Goal: Navigation & Orientation: Find specific page/section

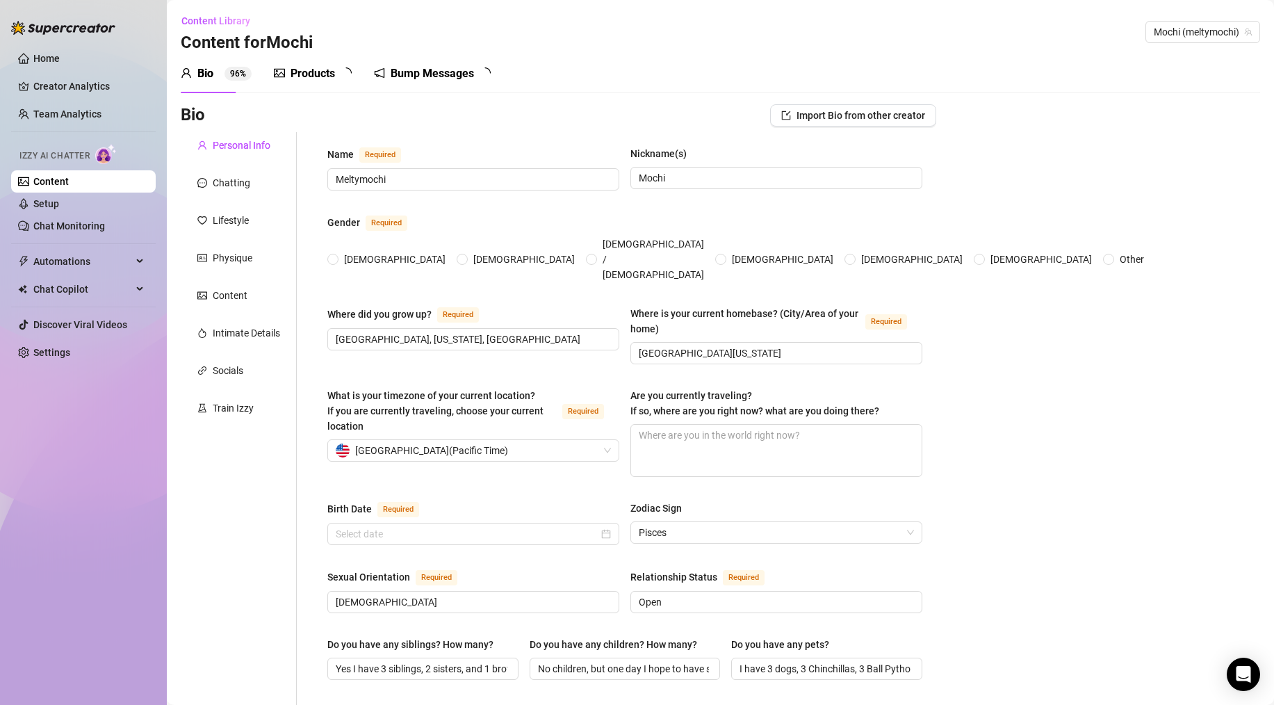
radio input "true"
type input "[DATE]"
click at [67, 81] on link "Creator Analytics" at bounding box center [88, 86] width 111 height 22
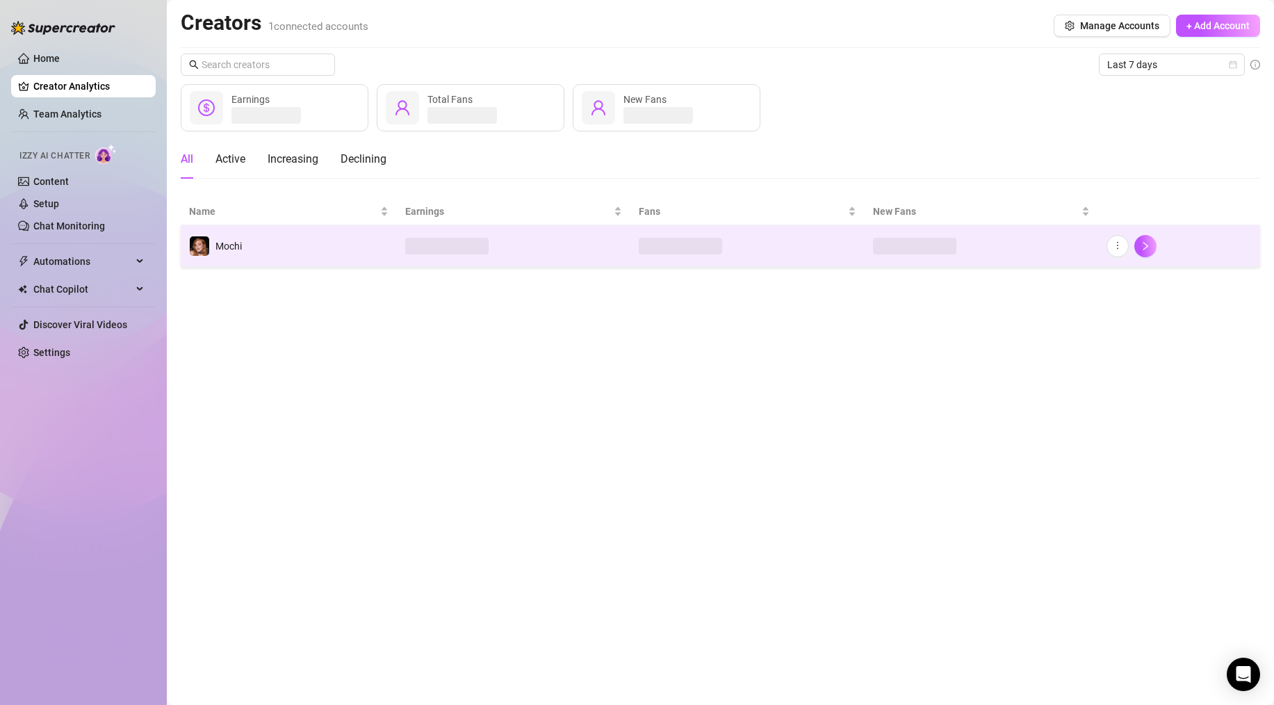
click at [535, 252] on td at bounding box center [514, 246] width 234 height 42
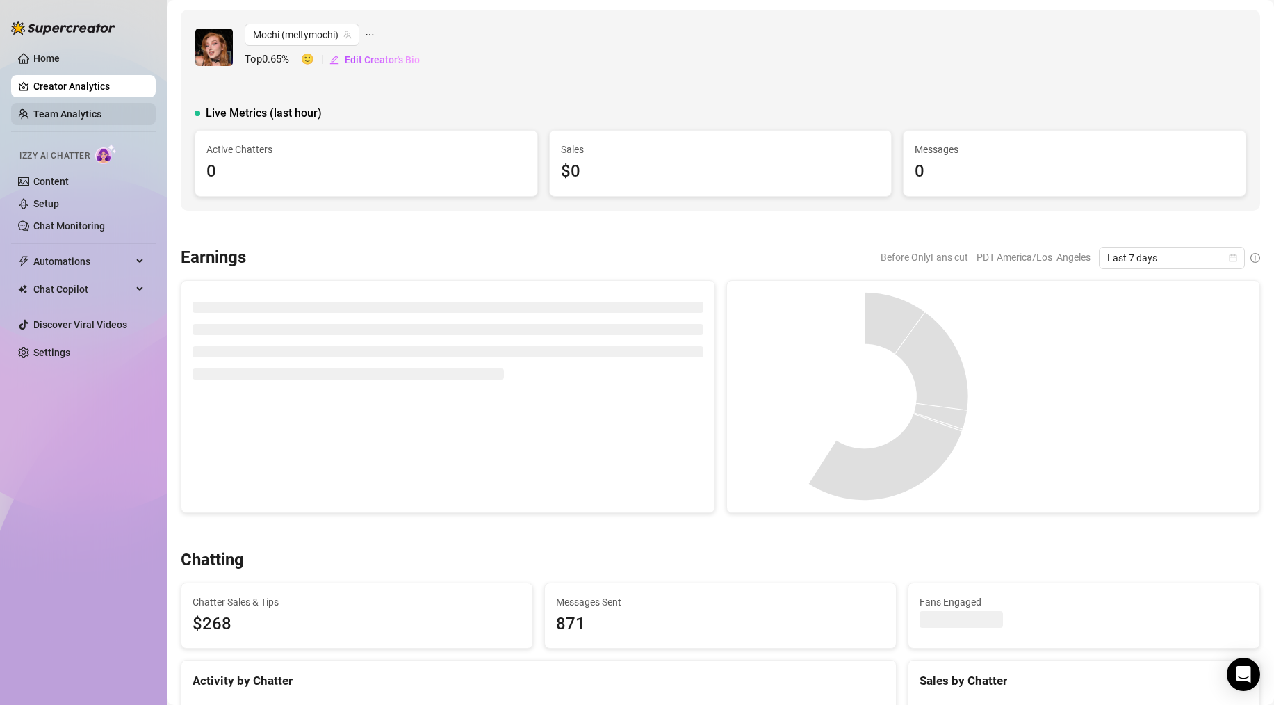
click at [74, 117] on link "Team Analytics" at bounding box center [67, 113] width 68 height 11
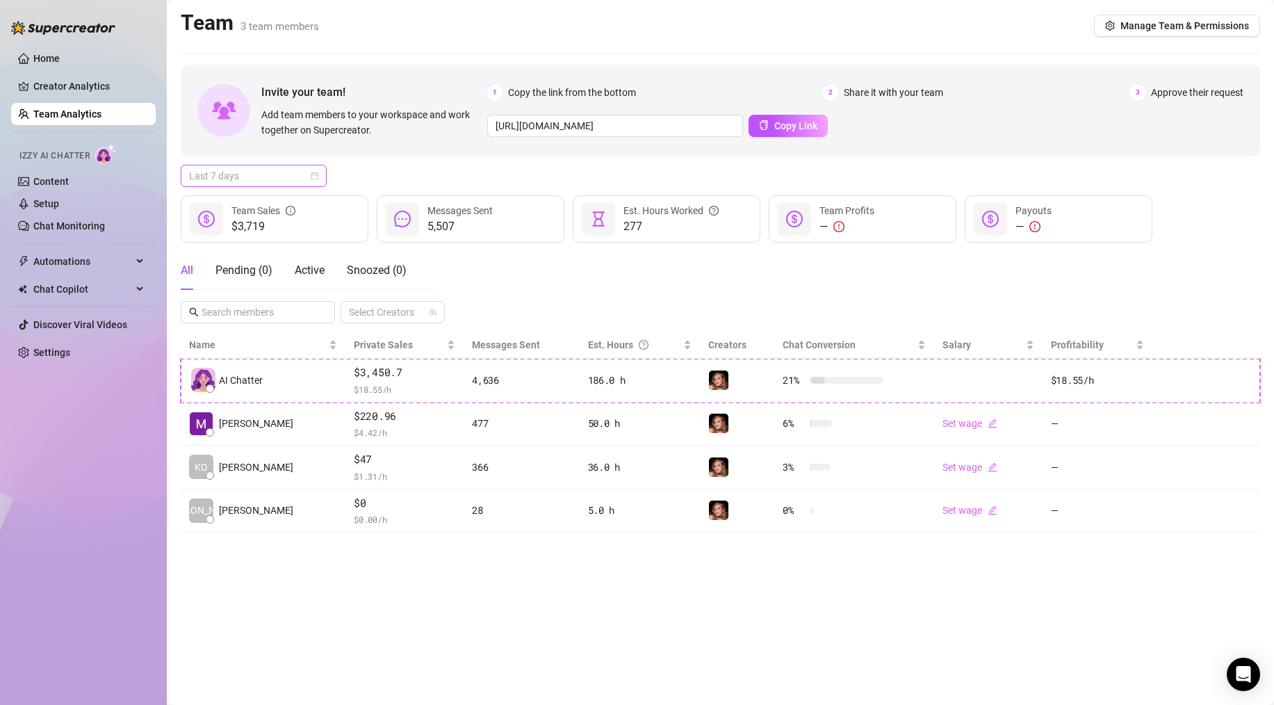
click at [307, 176] on span "Last 7 days" at bounding box center [253, 175] width 129 height 21
click at [259, 249] on div "Last 30 days" at bounding box center [254, 248] width 124 height 15
click at [47, 227] on link "Chat Monitoring" at bounding box center [69, 225] width 72 height 11
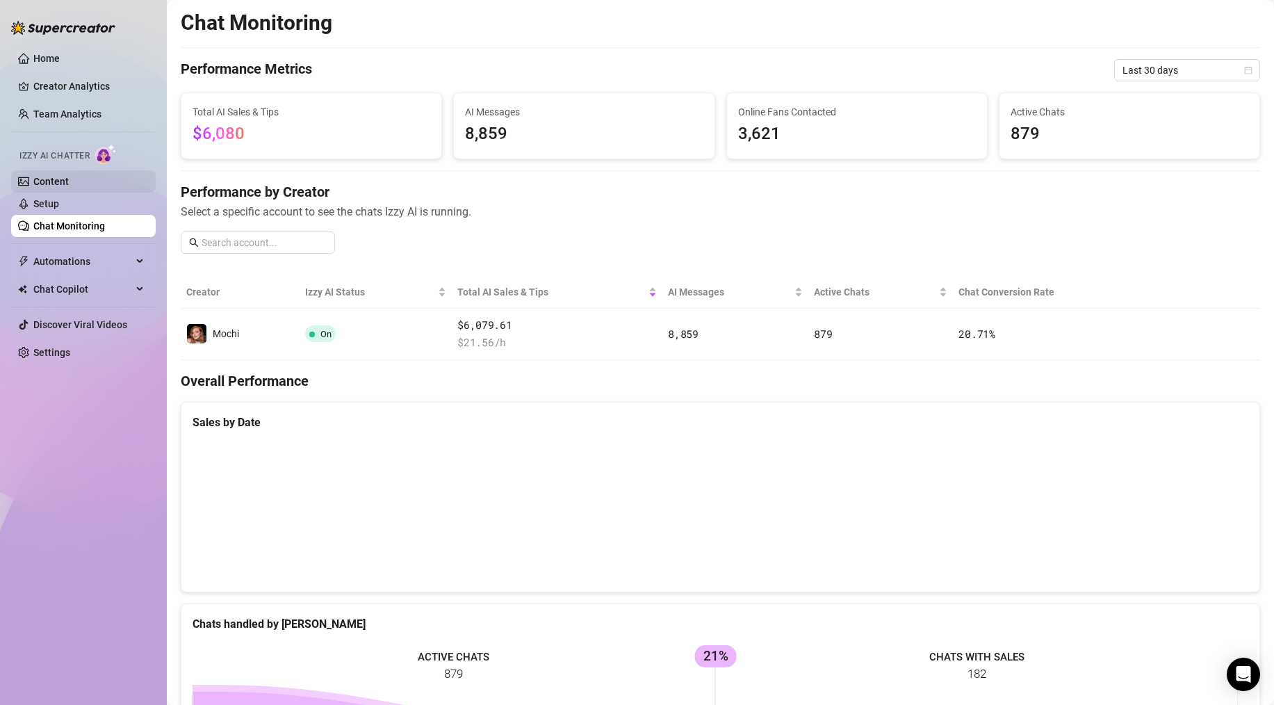
click at [53, 181] on link "Content" at bounding box center [50, 181] width 35 height 11
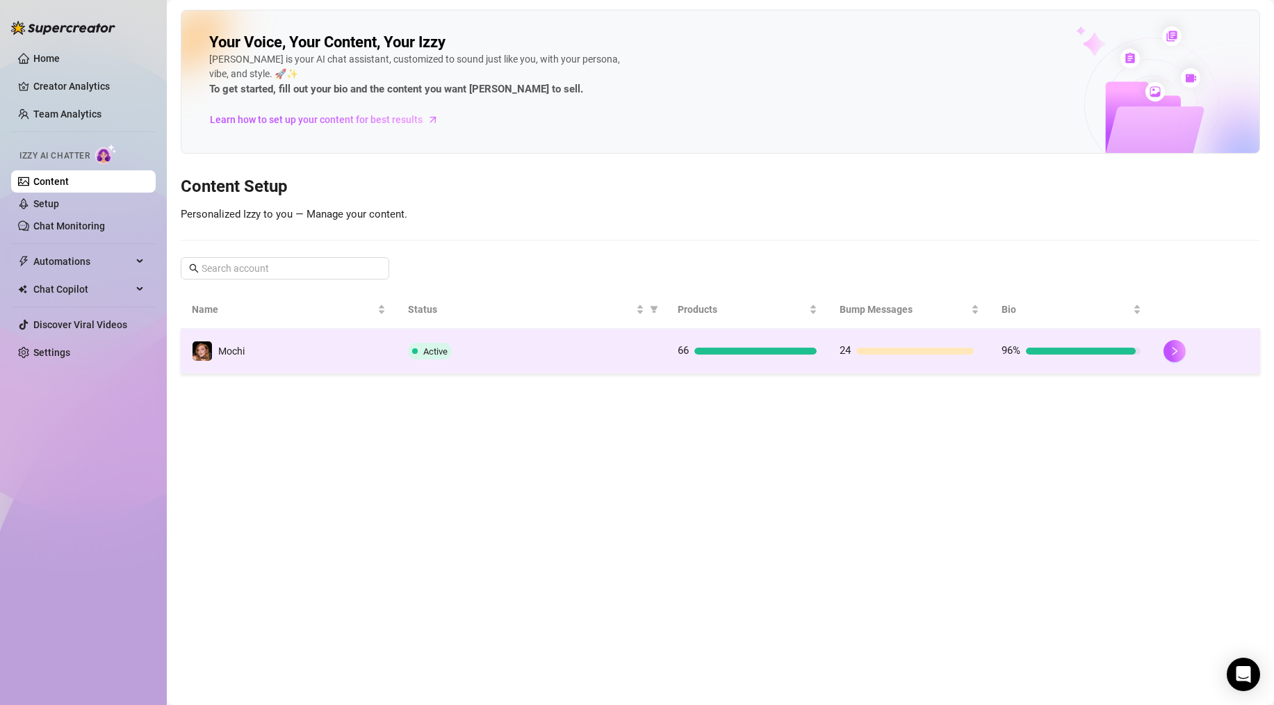
click at [500, 344] on div "Active" at bounding box center [532, 351] width 248 height 17
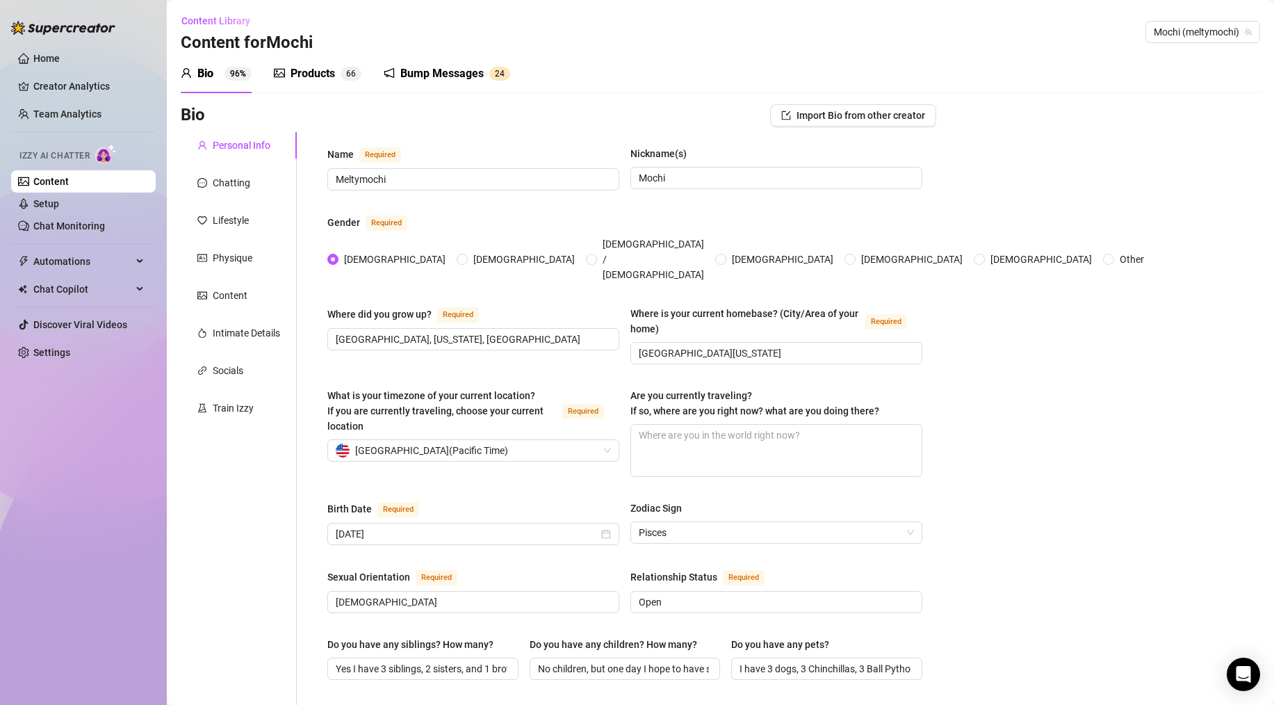
click at [321, 80] on div "Products" at bounding box center [313, 73] width 44 height 17
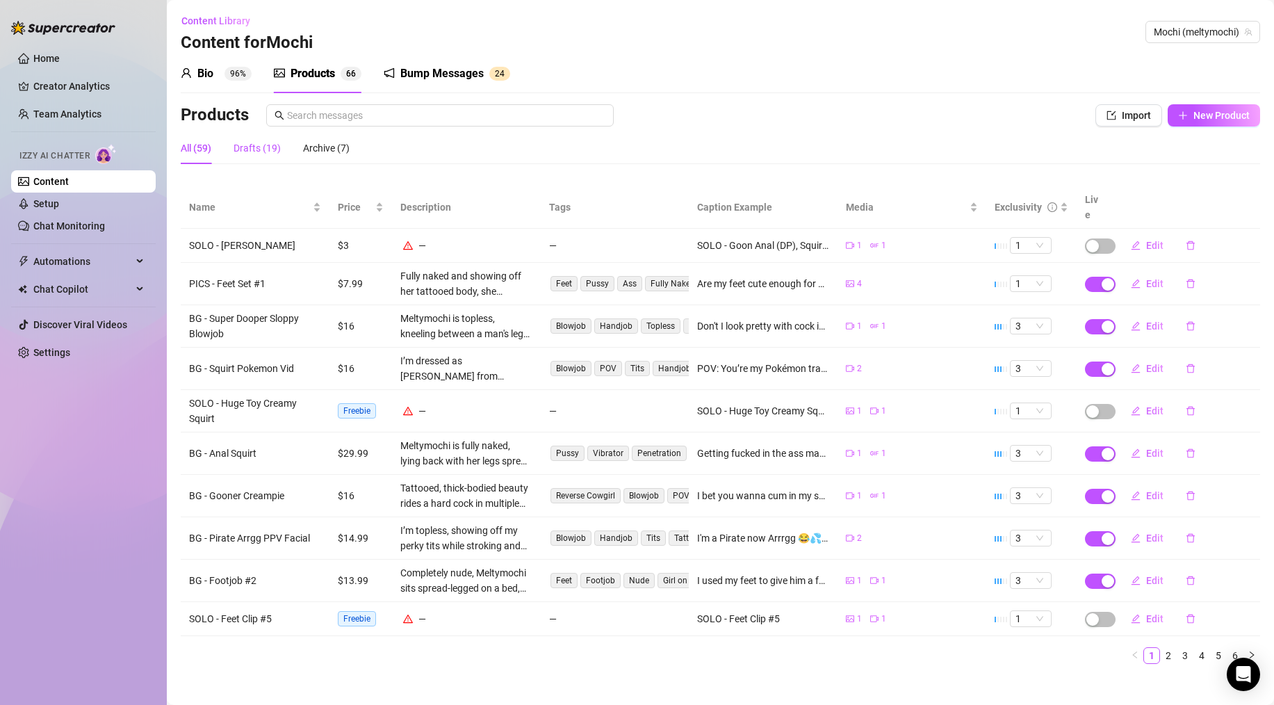
click at [251, 151] on div "Drafts (19)" at bounding box center [257, 147] width 47 height 15
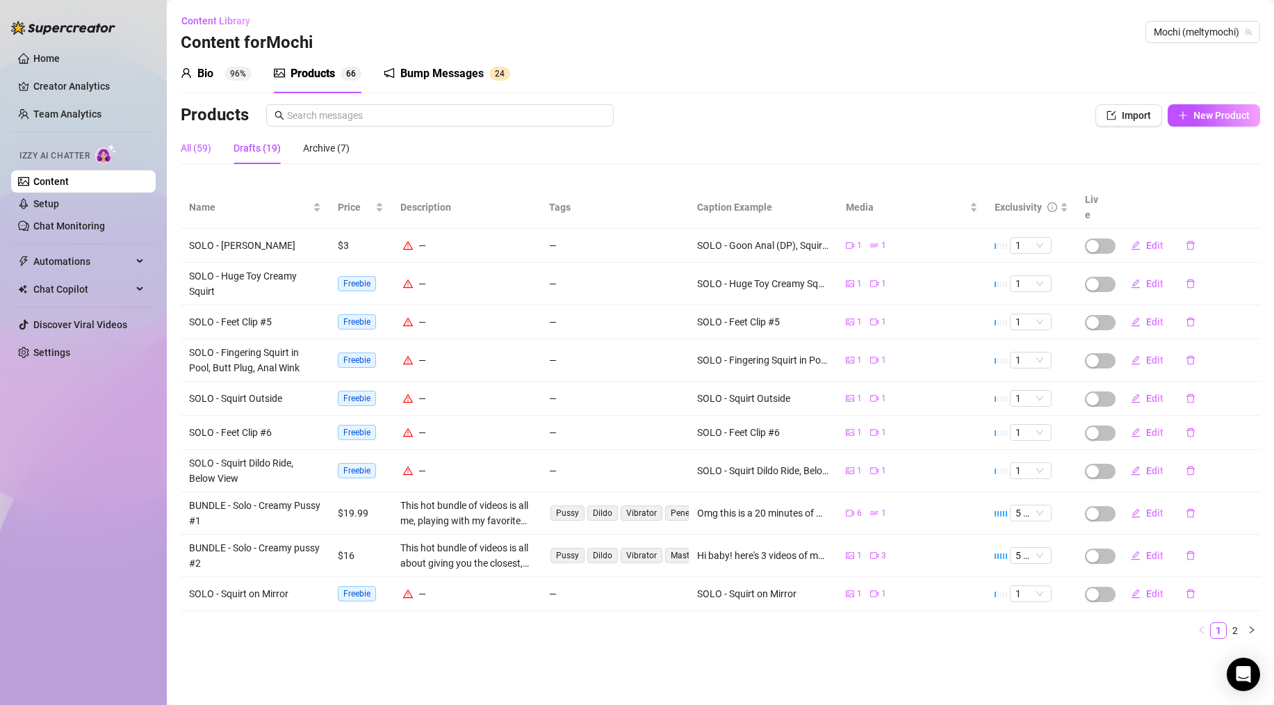
click at [210, 147] on div "All (59)" at bounding box center [196, 147] width 31 height 15
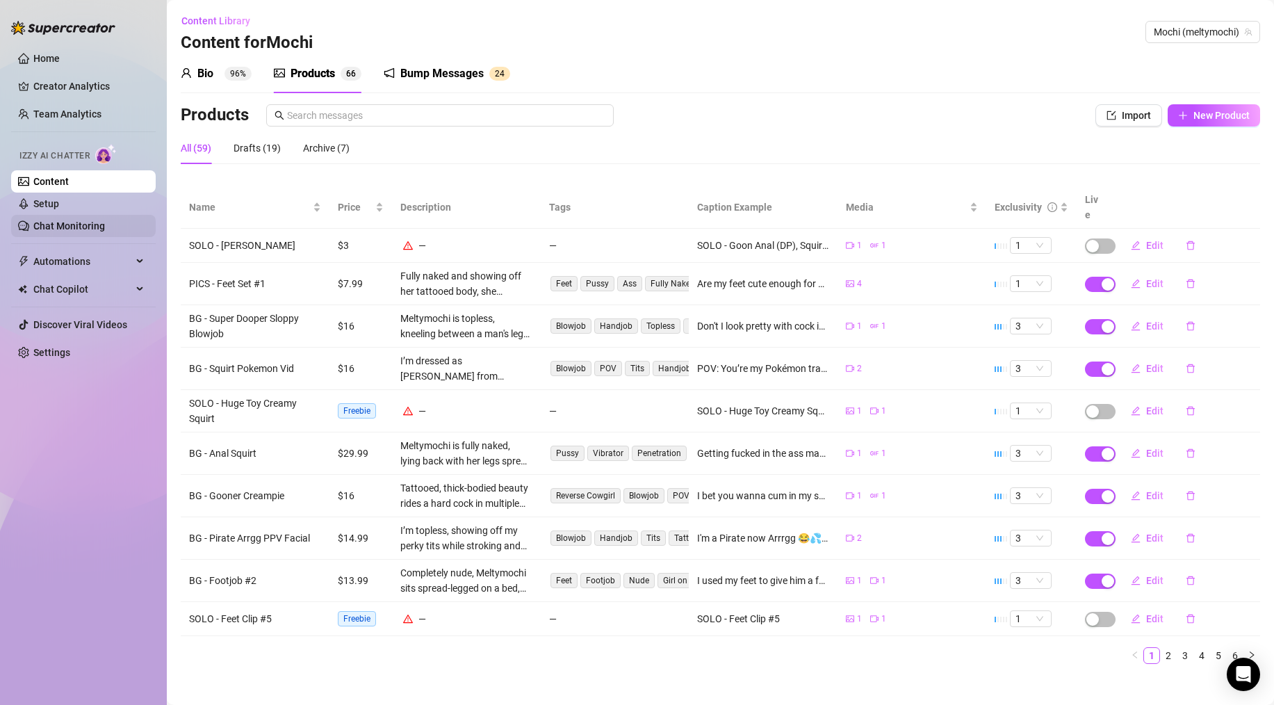
click at [48, 221] on link "Chat Monitoring" at bounding box center [69, 225] width 72 height 11
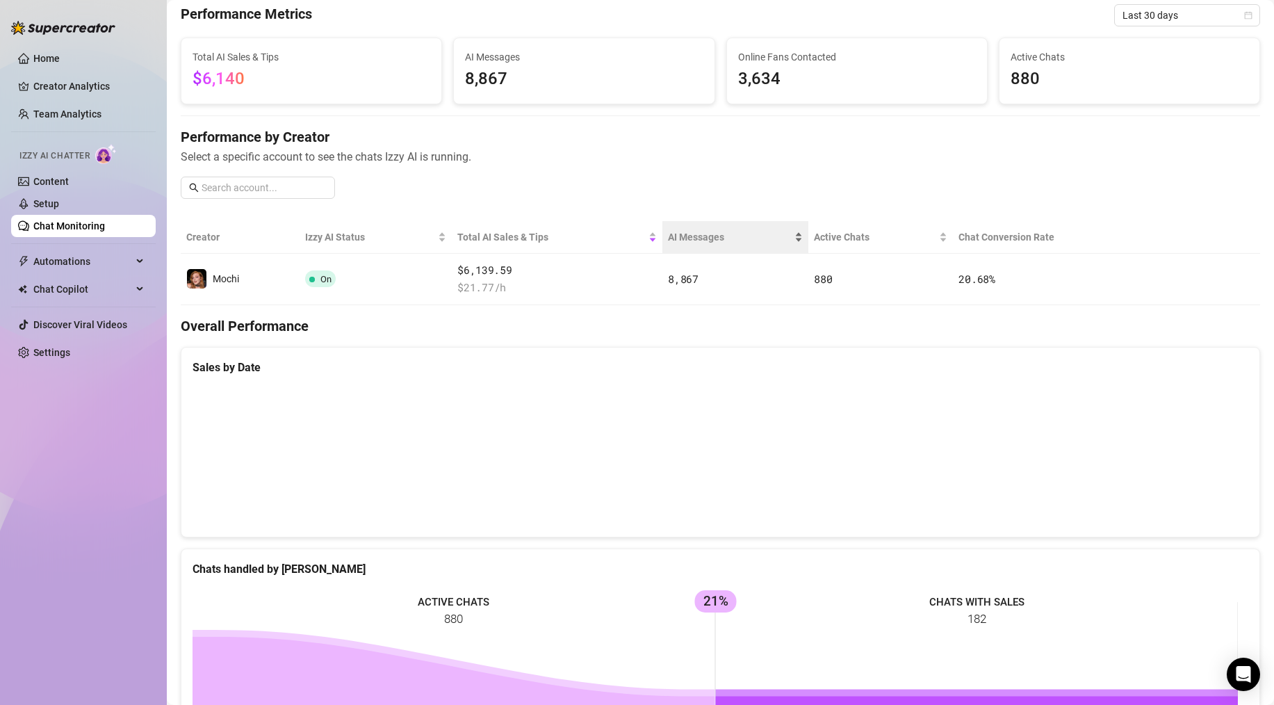
scroll to position [63, 0]
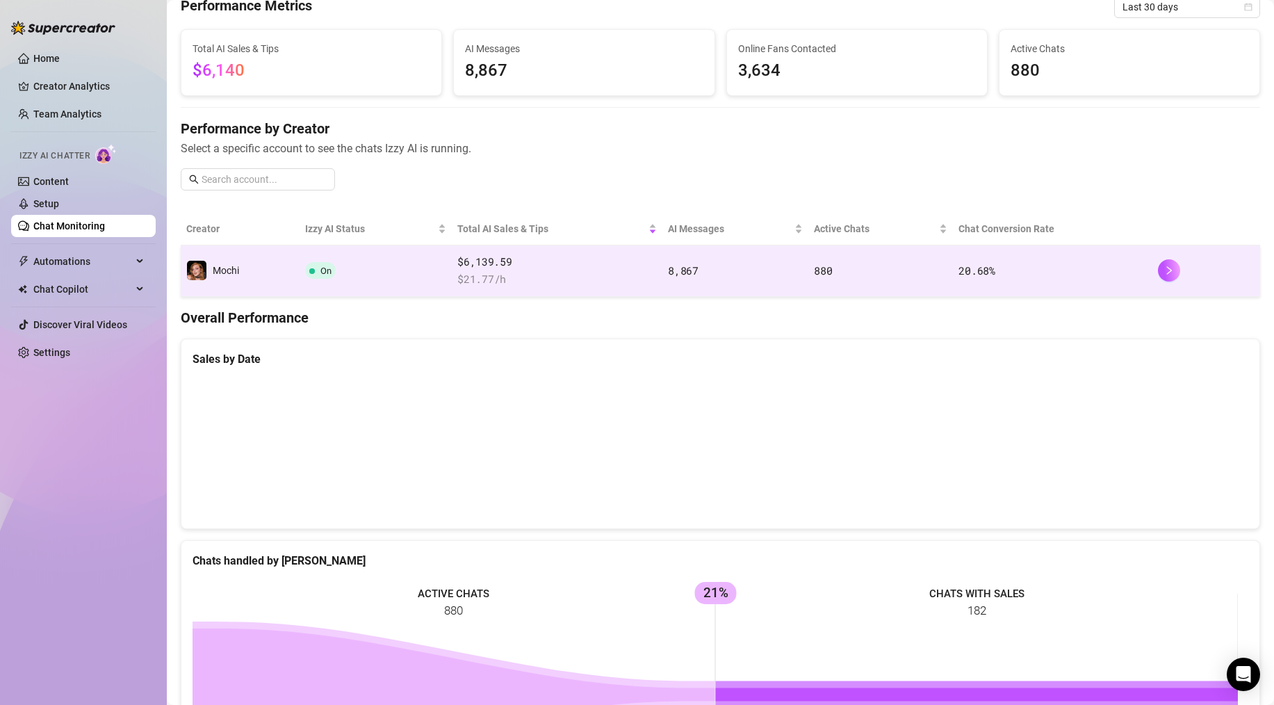
click at [564, 257] on span "$6,139.59" at bounding box center [557, 262] width 200 height 17
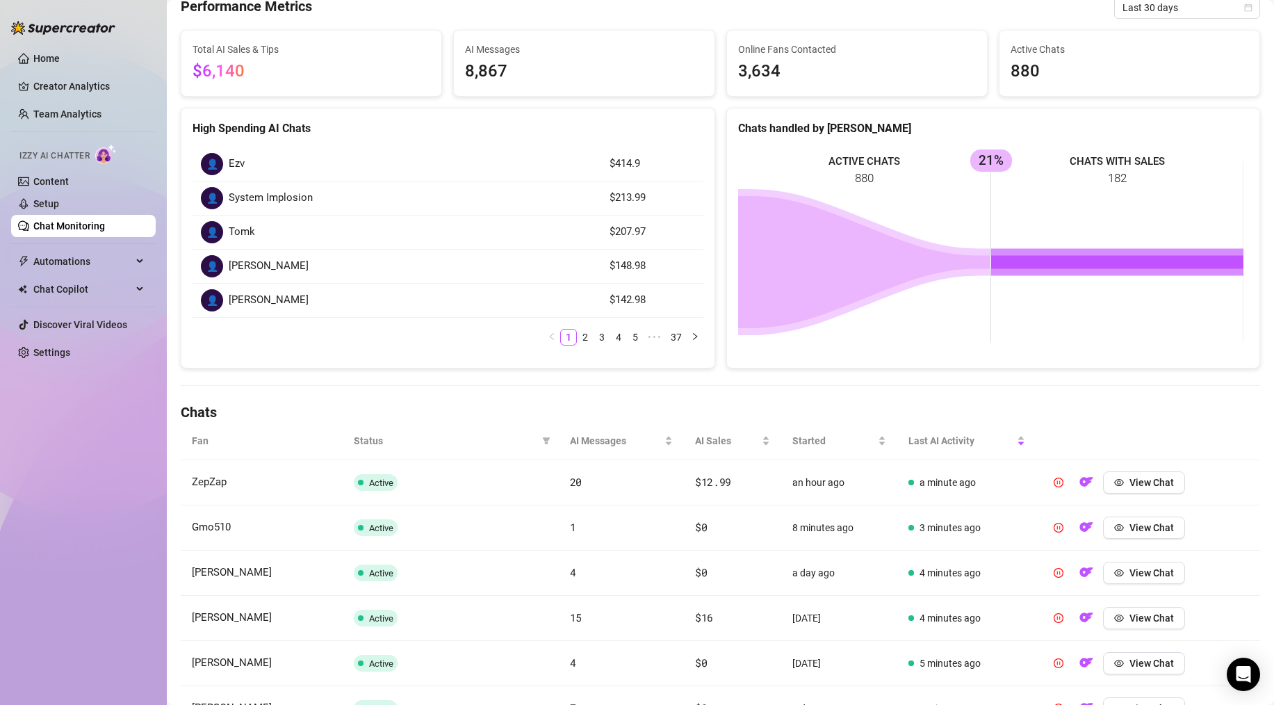
scroll to position [79, 0]
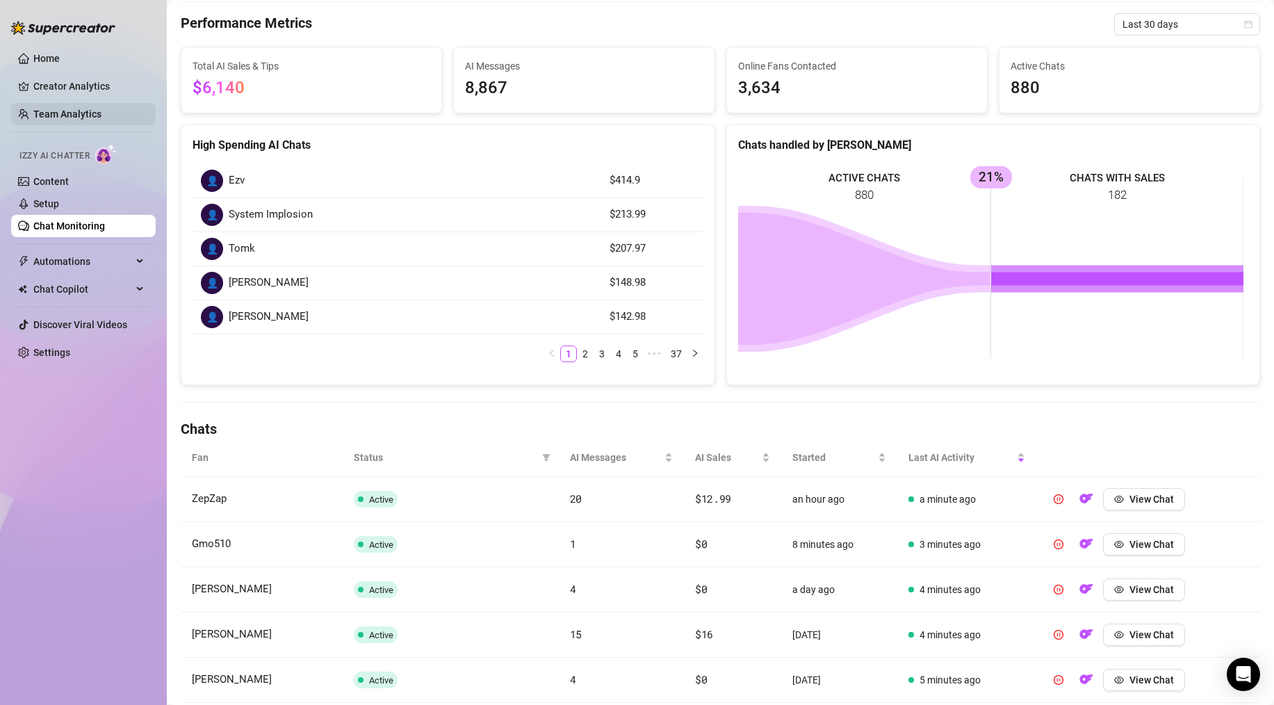
click at [72, 116] on link "Team Analytics" at bounding box center [67, 113] width 68 height 11
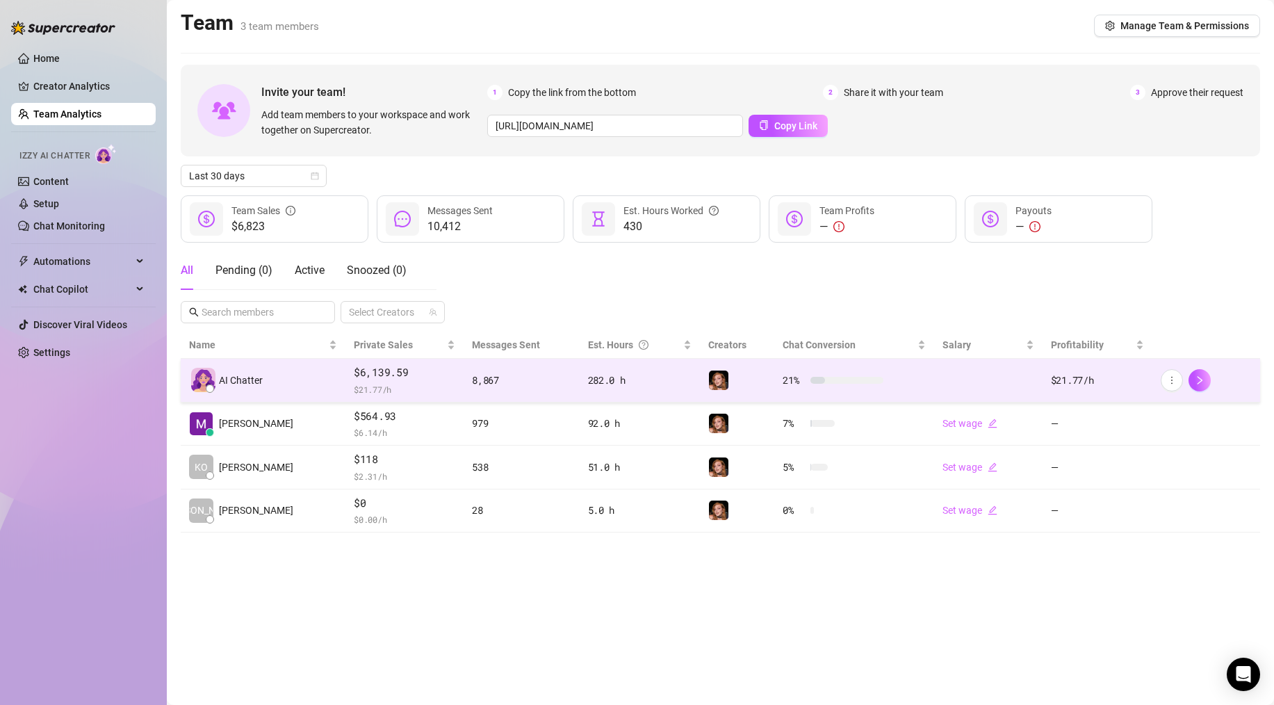
click at [491, 385] on div "8,867" at bounding box center [521, 380] width 99 height 15
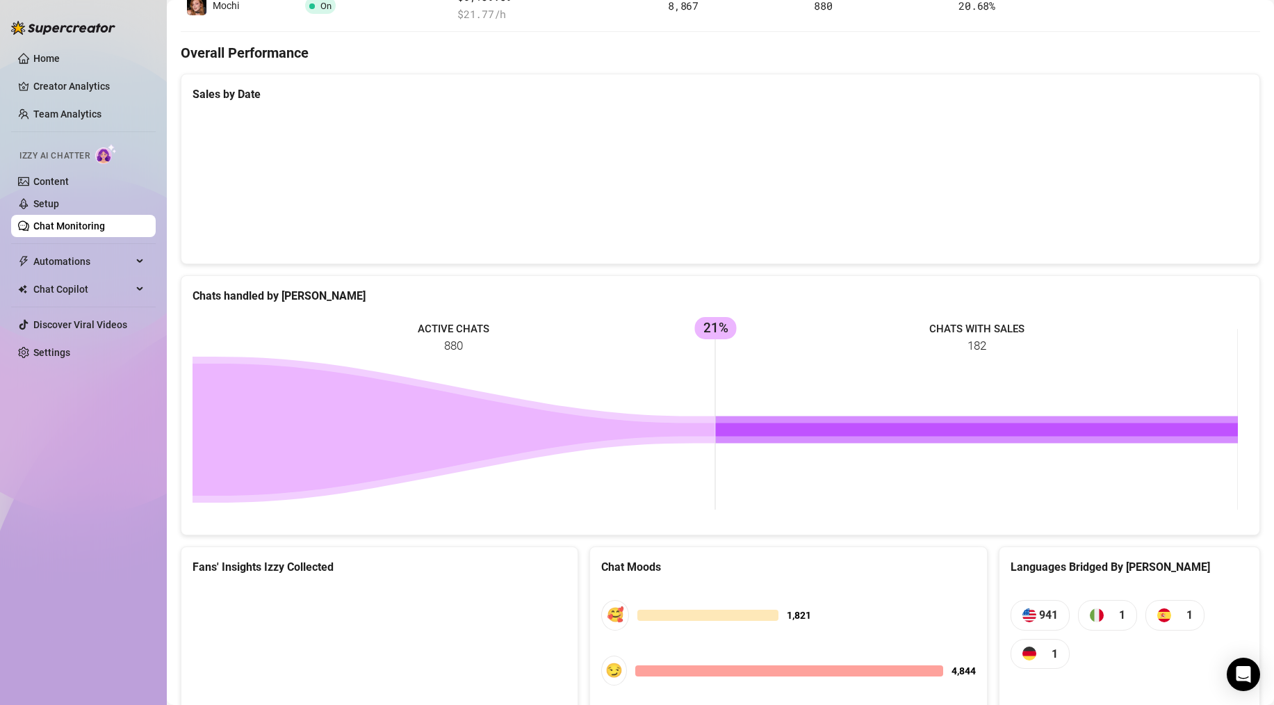
scroll to position [487, 0]
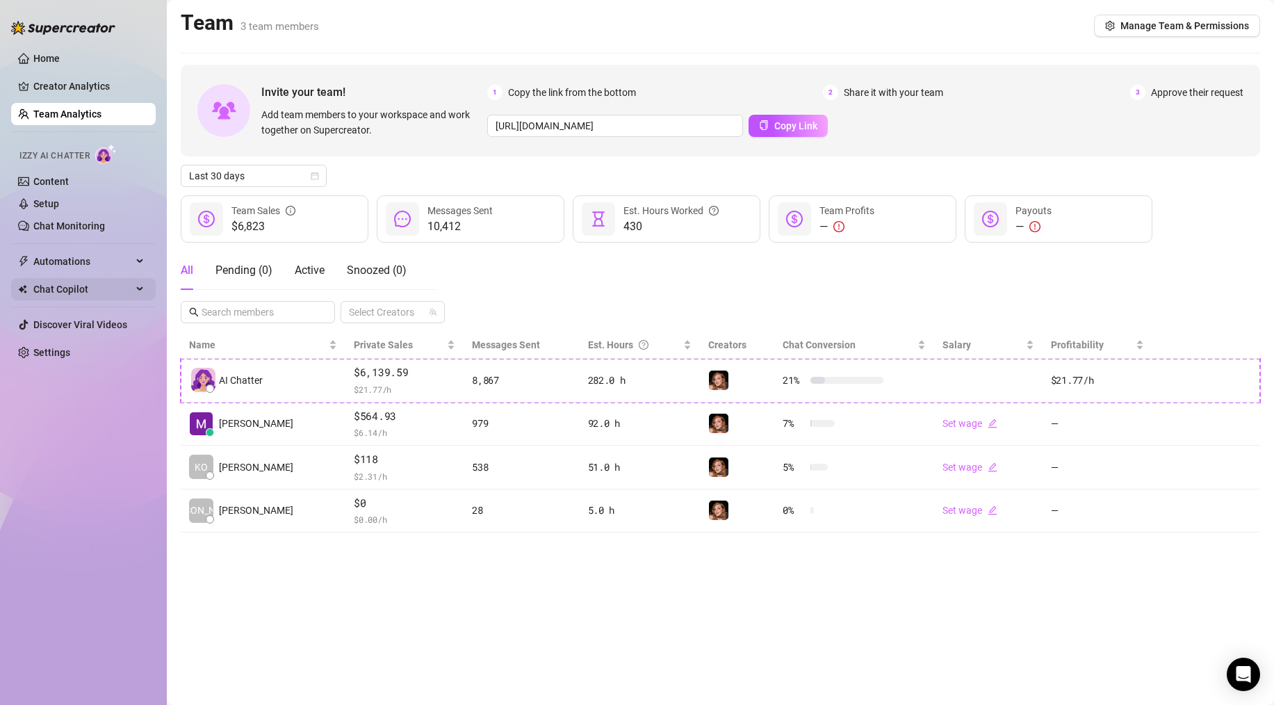
click at [47, 294] on span "Chat Copilot" at bounding box center [82, 289] width 99 height 22
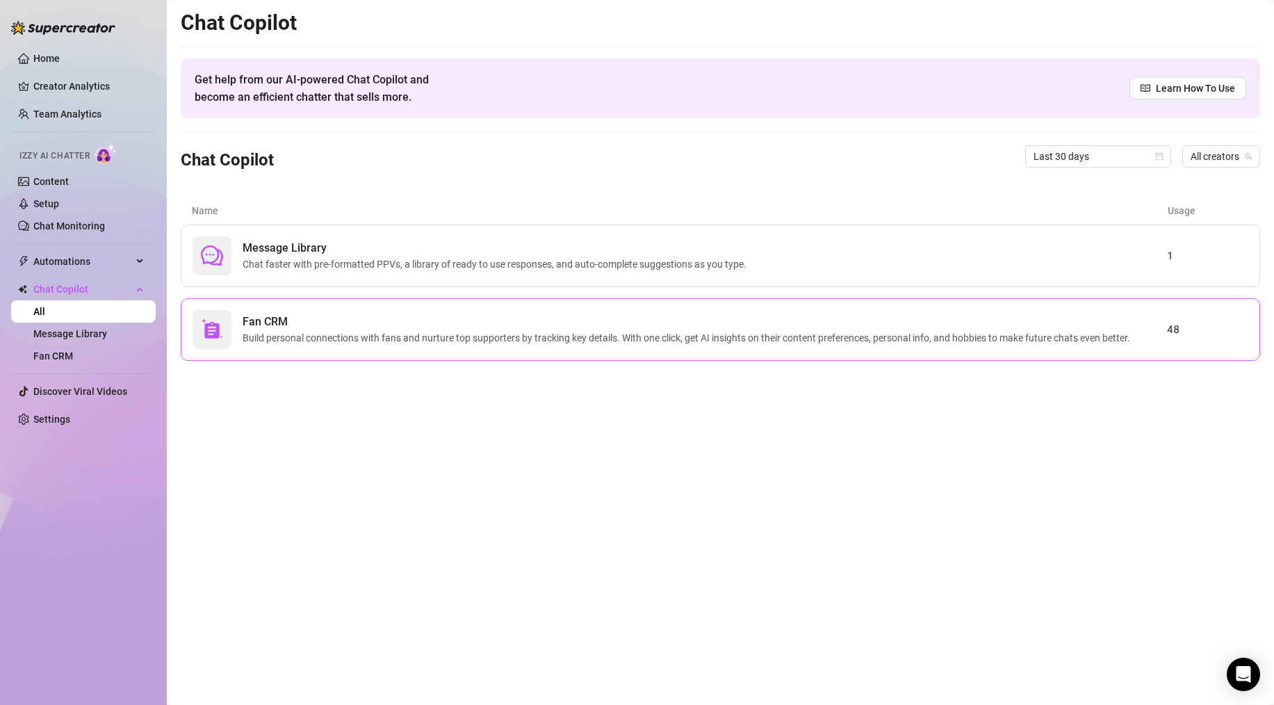
click at [370, 336] on span "Build personal connections with fans and nurture top supporters by tracking key…" at bounding box center [689, 337] width 893 height 15
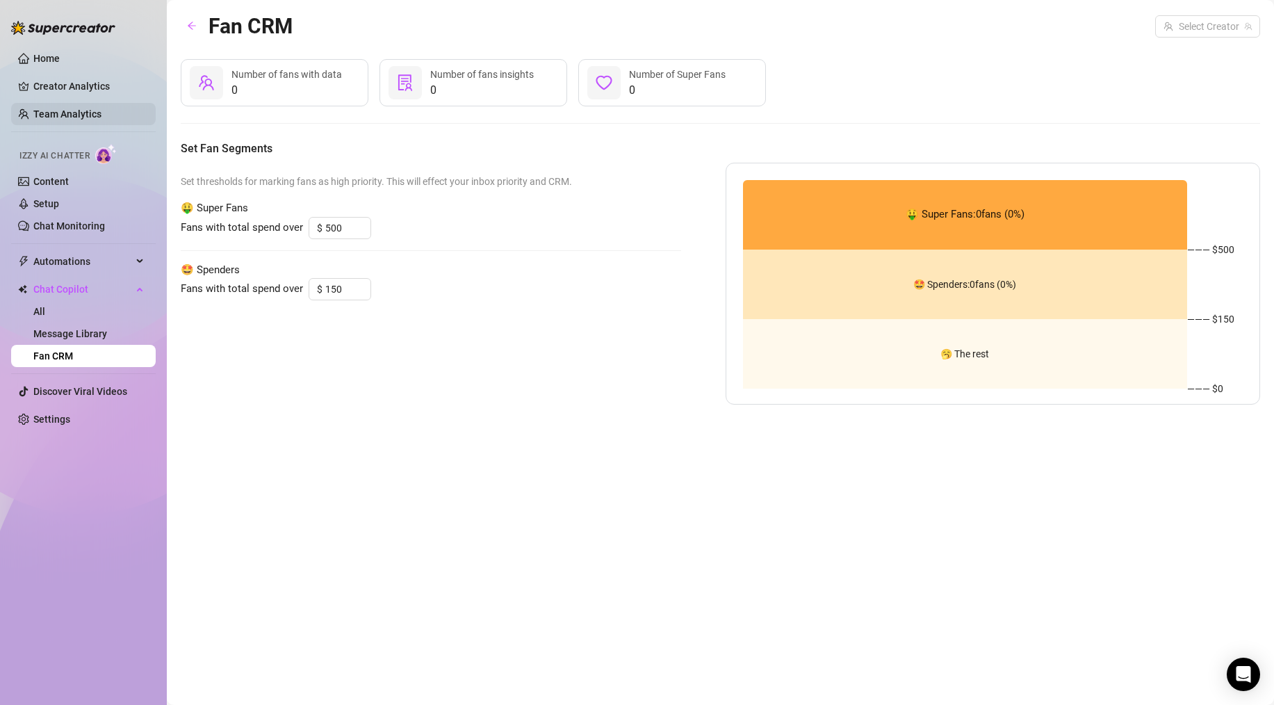
click at [65, 112] on link "Team Analytics" at bounding box center [67, 113] width 68 height 11
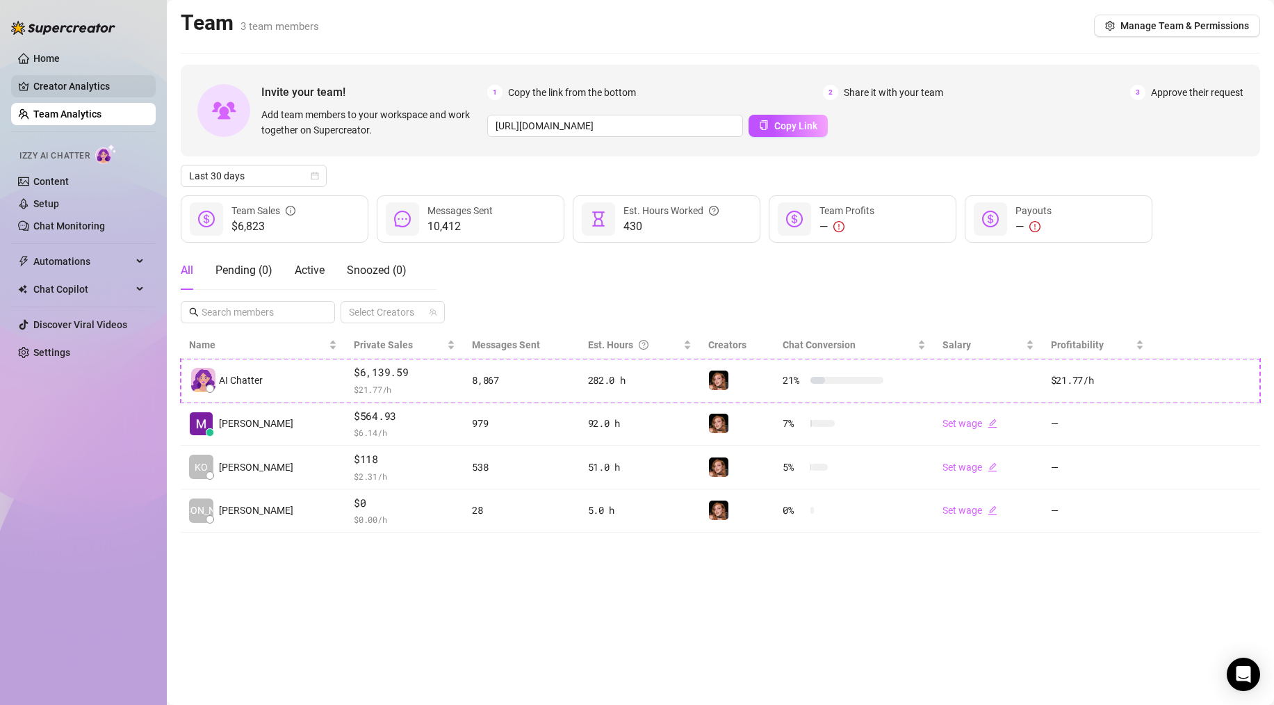
click at [79, 85] on link "Creator Analytics" at bounding box center [88, 86] width 111 height 22
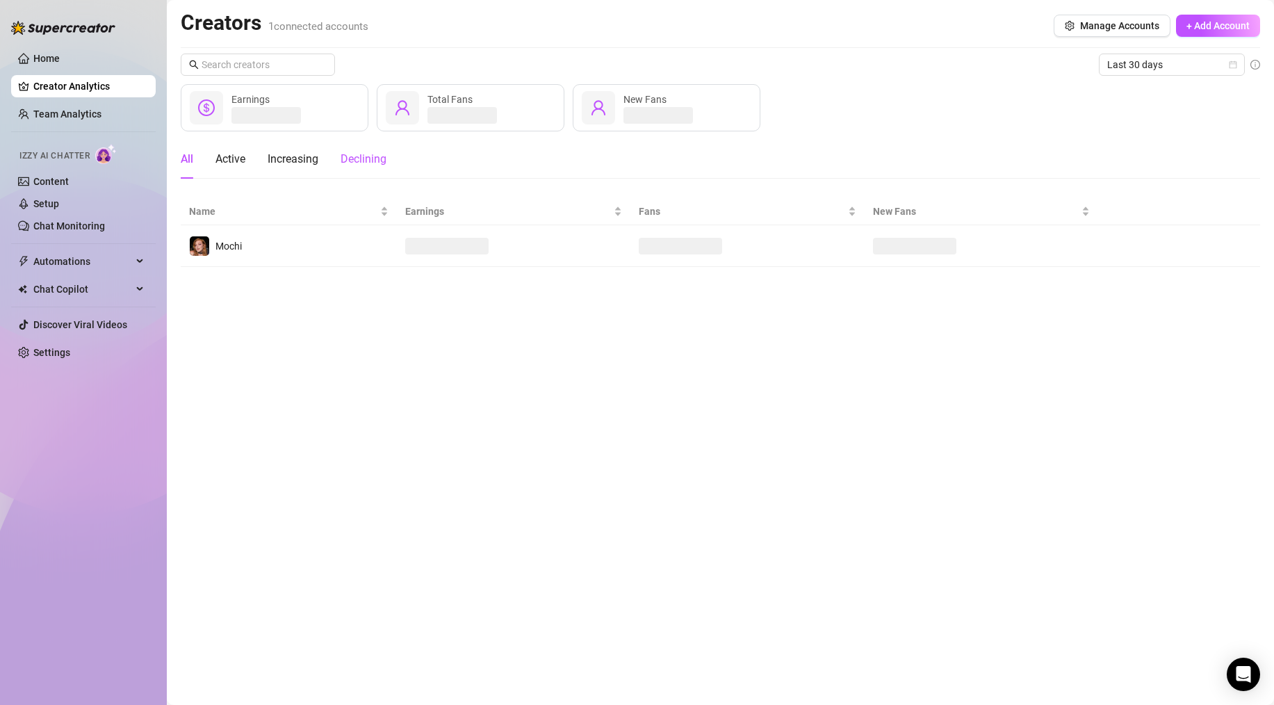
click at [373, 164] on div "Declining" at bounding box center [364, 159] width 46 height 17
click at [289, 166] on div "Increasing" at bounding box center [293, 159] width 51 height 17
click at [232, 158] on div "Active" at bounding box center [231, 159] width 30 height 17
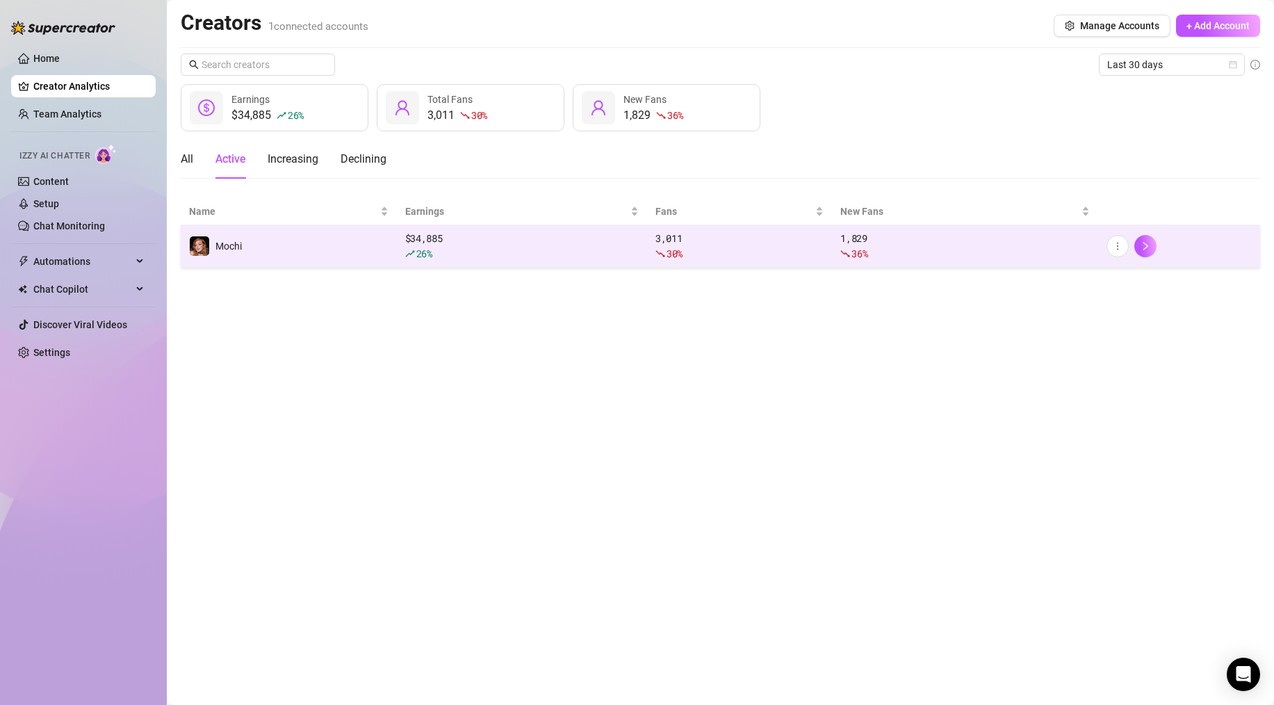
click at [303, 234] on td "Mochi" at bounding box center [289, 246] width 216 height 42
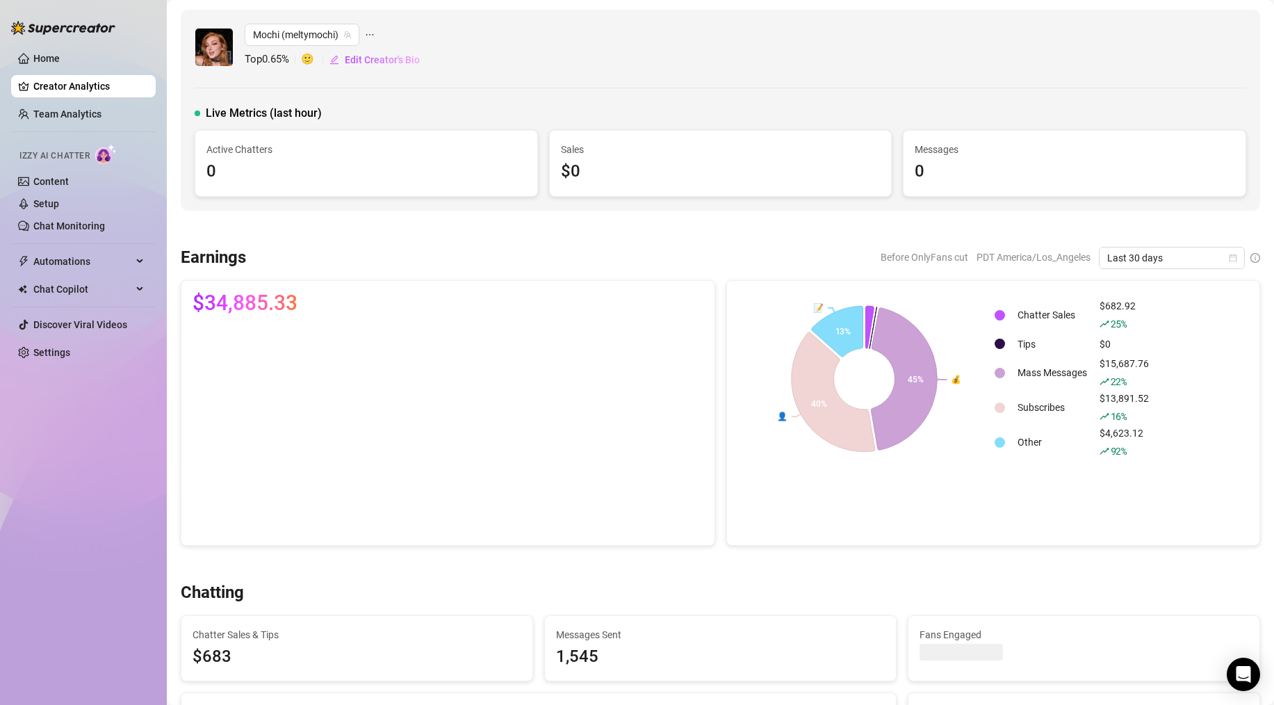
scroll to position [17, 0]
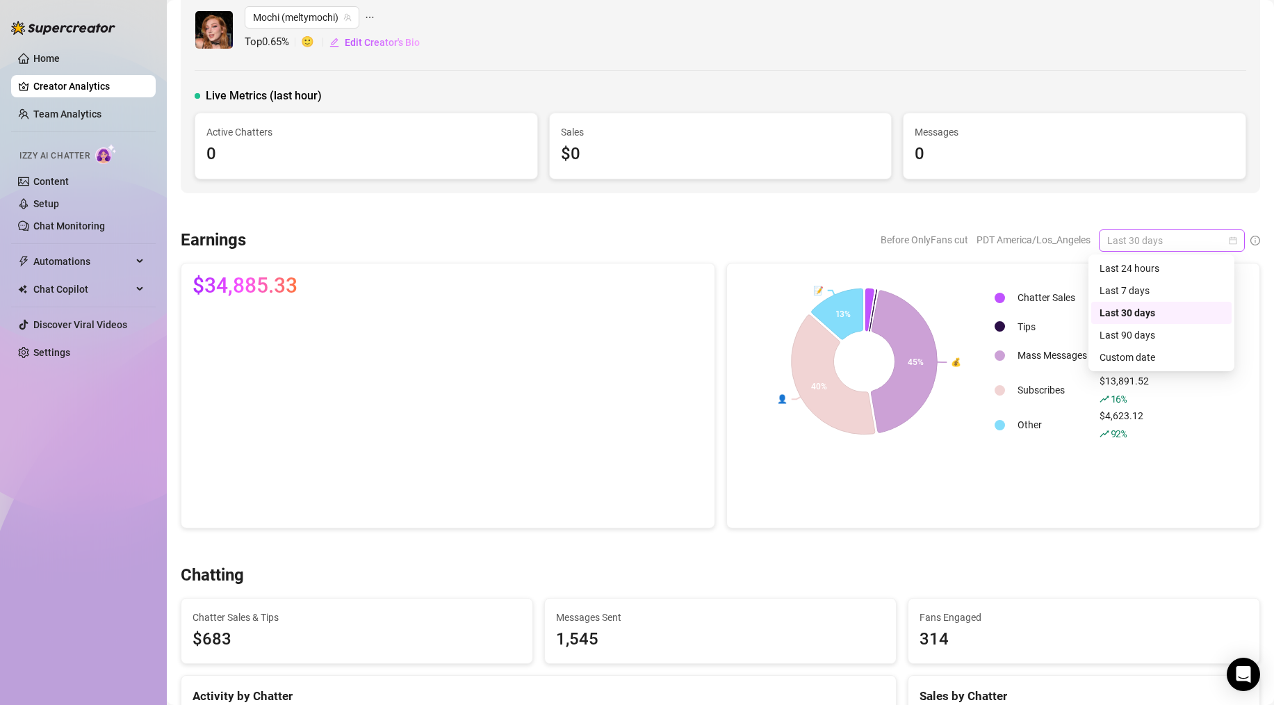
click at [1158, 248] on span "Last 30 days" at bounding box center [1172, 240] width 129 height 21
click at [1136, 290] on div "Last 7 days" at bounding box center [1162, 290] width 124 height 15
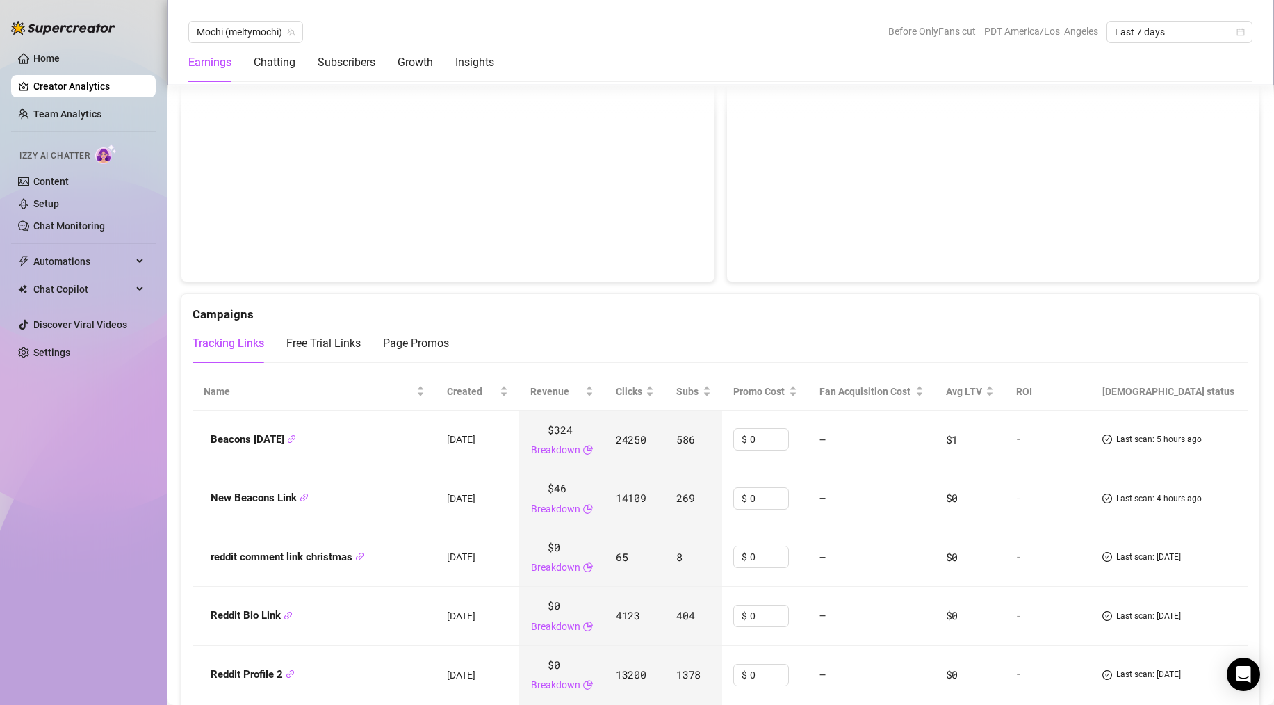
scroll to position [1428, 0]
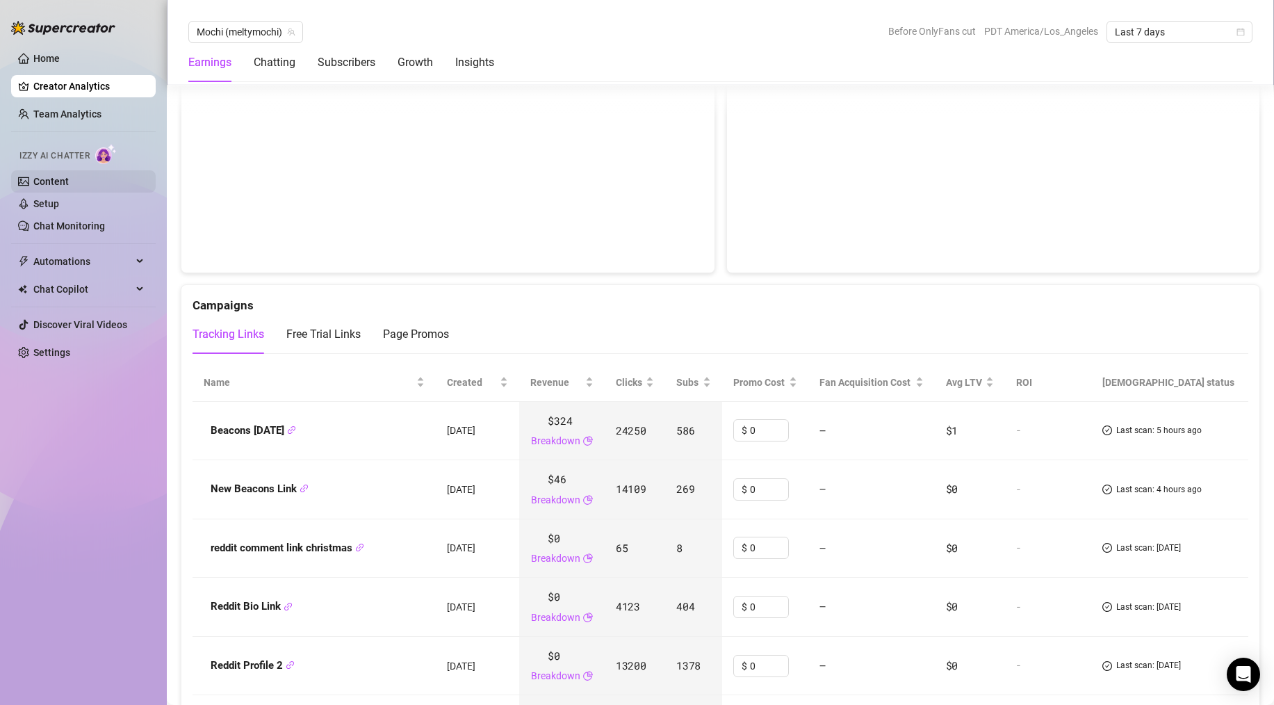
click at [47, 186] on link "Content" at bounding box center [50, 181] width 35 height 11
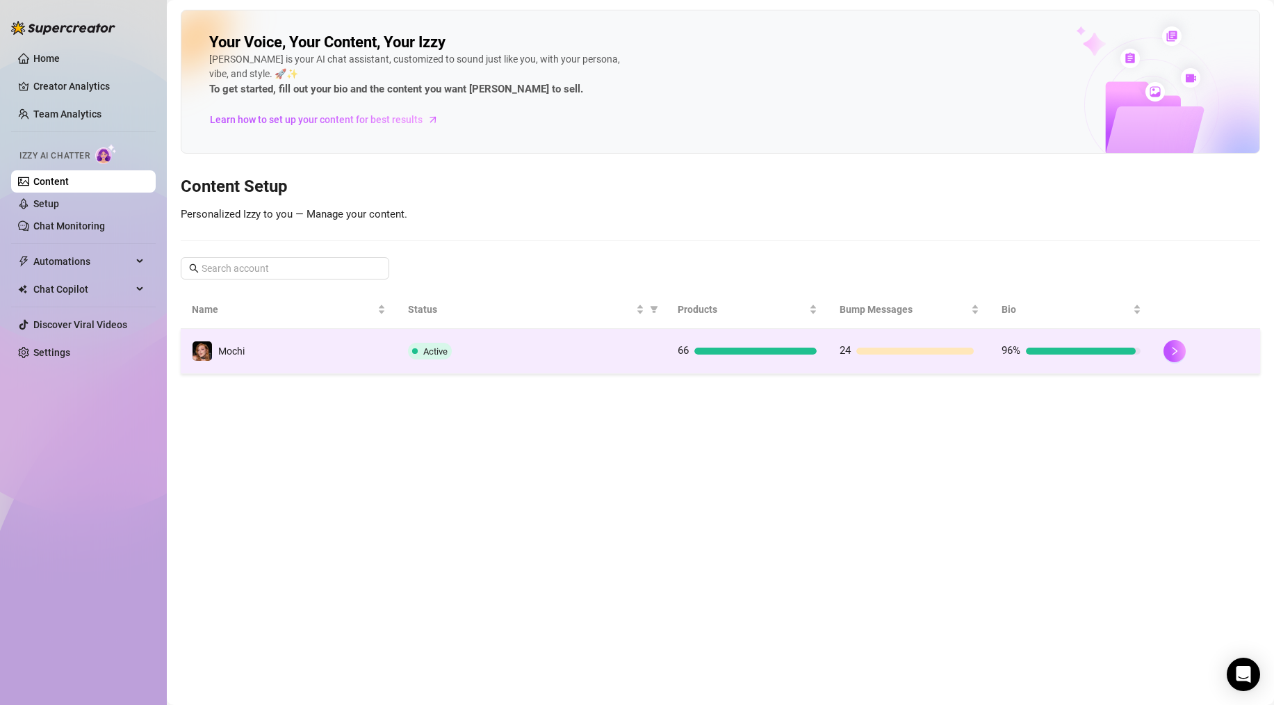
click at [550, 350] on div "Active" at bounding box center [532, 351] width 248 height 17
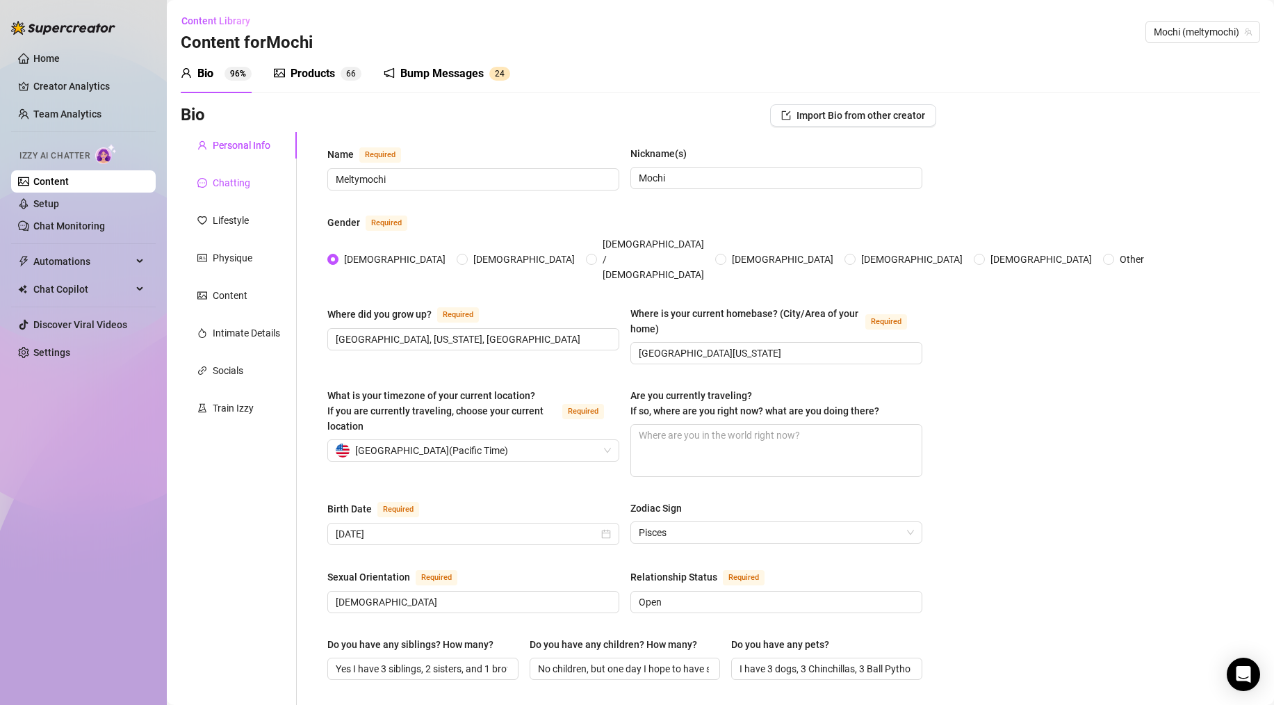
click at [230, 186] on div "Chatting" at bounding box center [232, 182] width 38 height 15
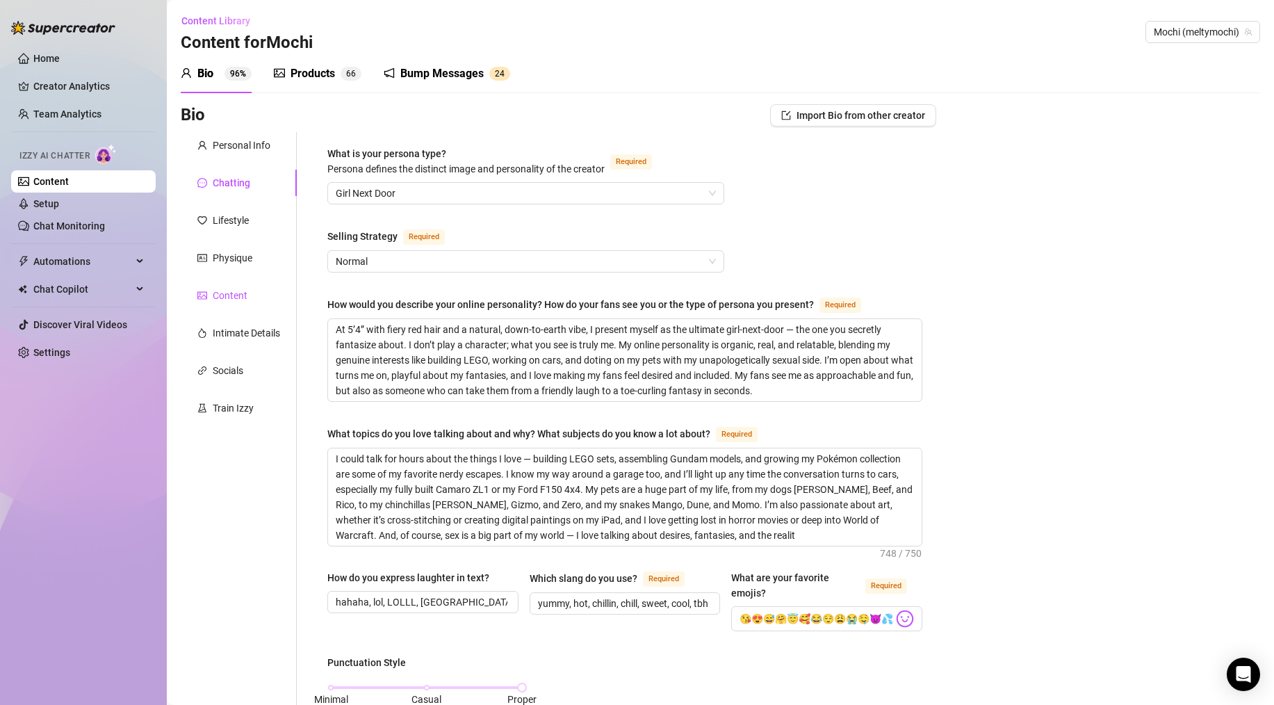
click at [229, 293] on div "Content" at bounding box center [230, 295] width 35 height 15
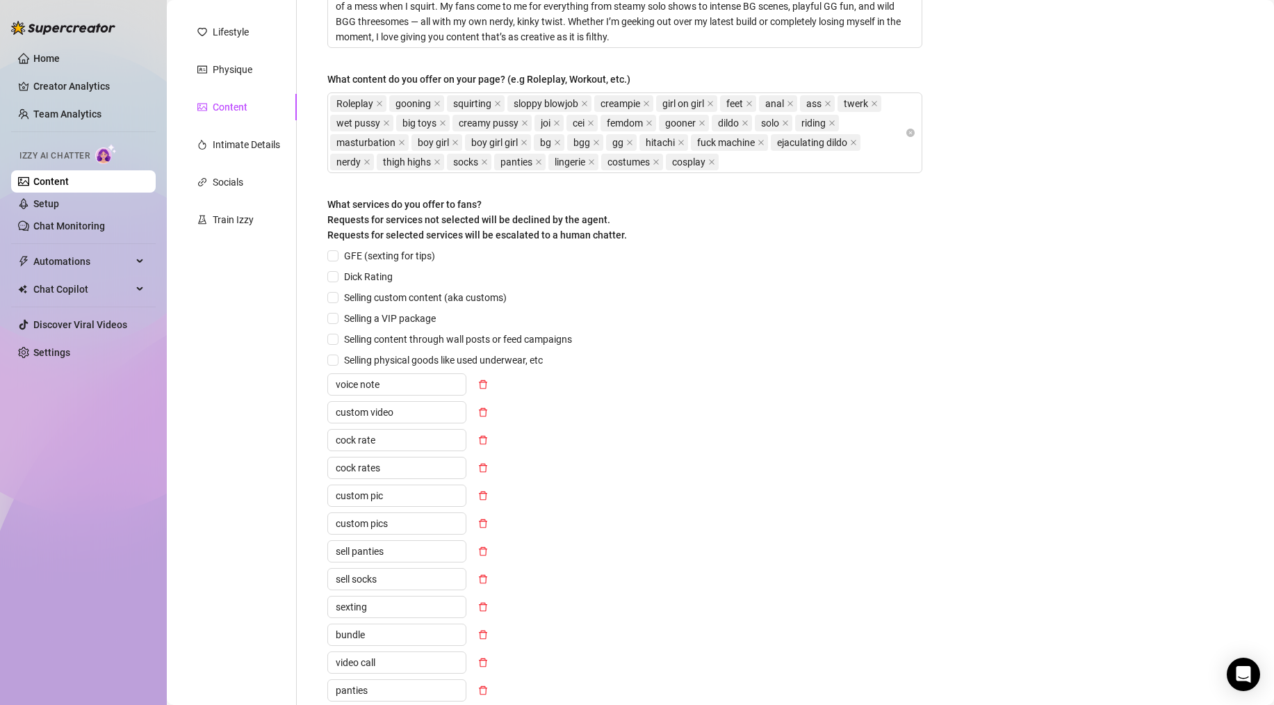
scroll to position [206, 0]
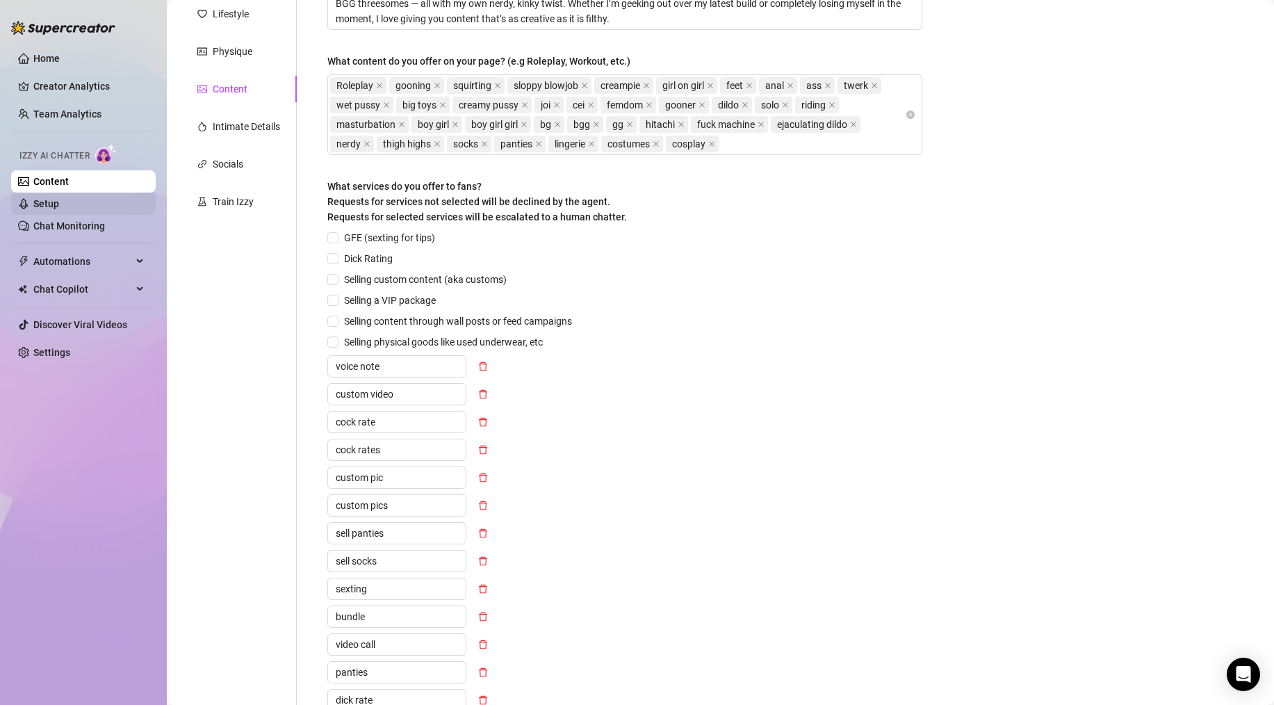
click at [59, 200] on link "Setup" at bounding box center [46, 203] width 26 height 11
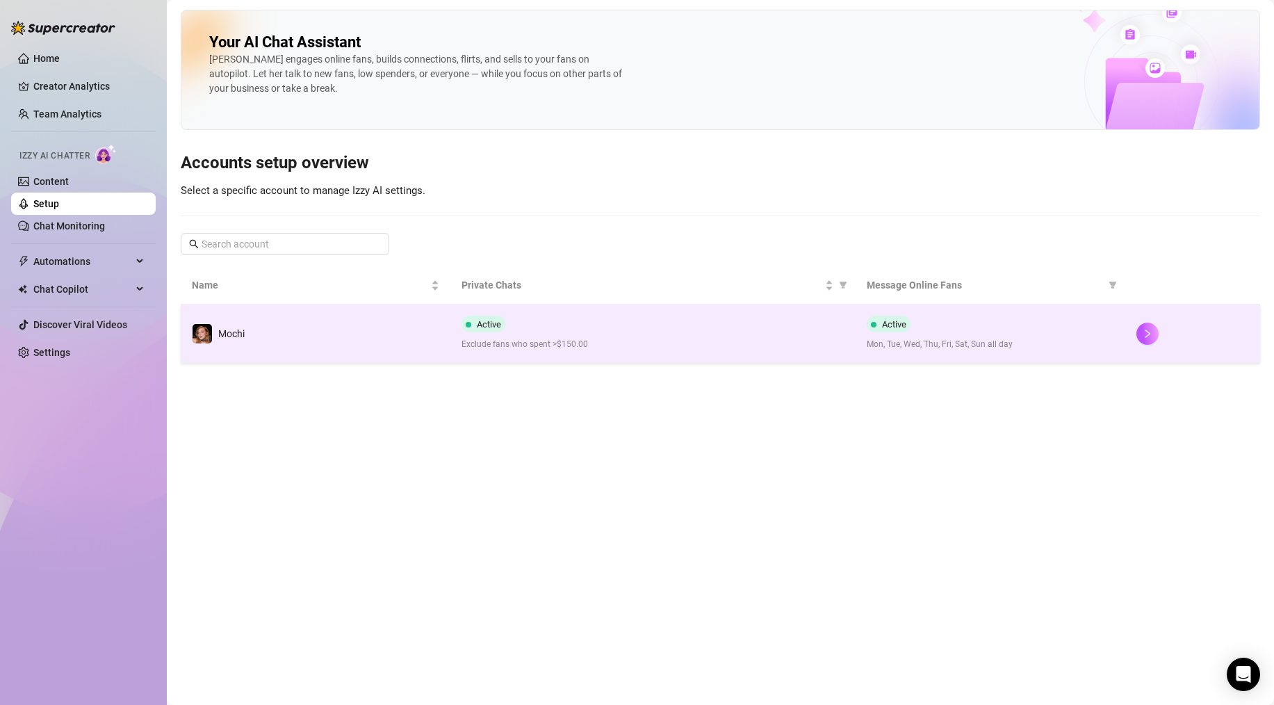
click at [662, 318] on div "Active Exclude fans who spent >$150.00" at bounding box center [653, 333] width 382 height 35
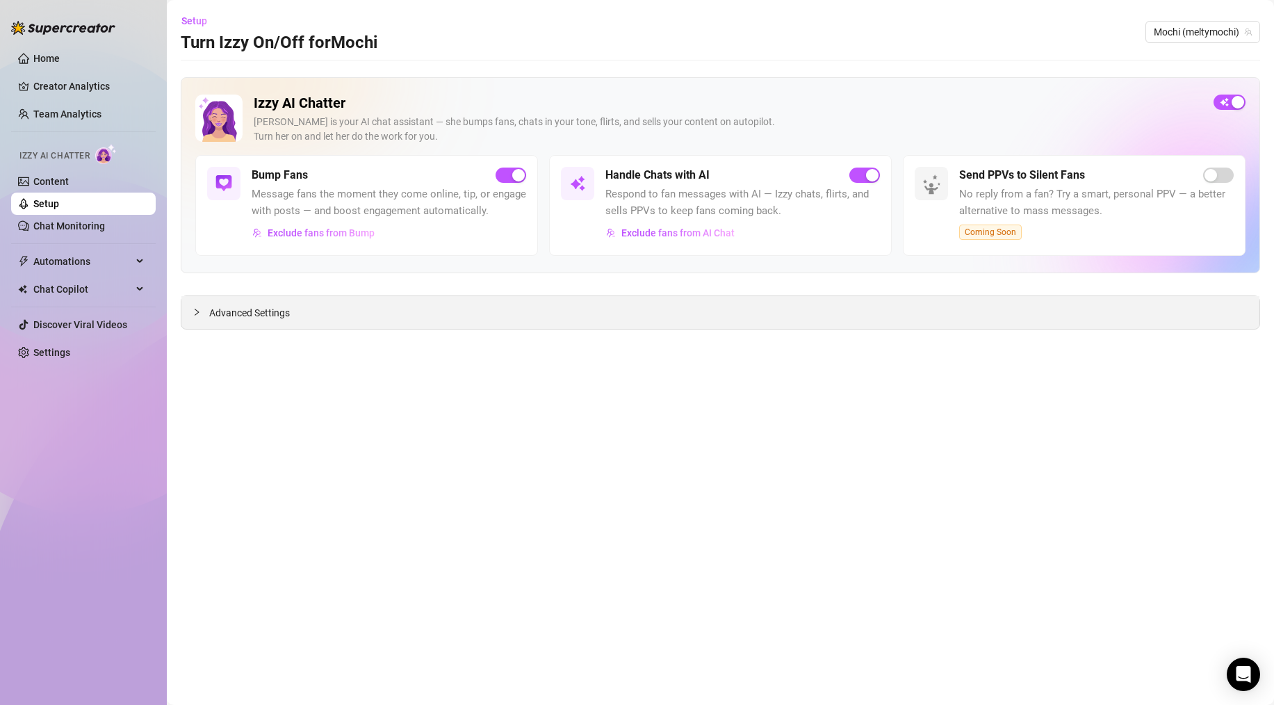
click at [200, 313] on icon "collapsed" at bounding box center [197, 312] width 8 height 8
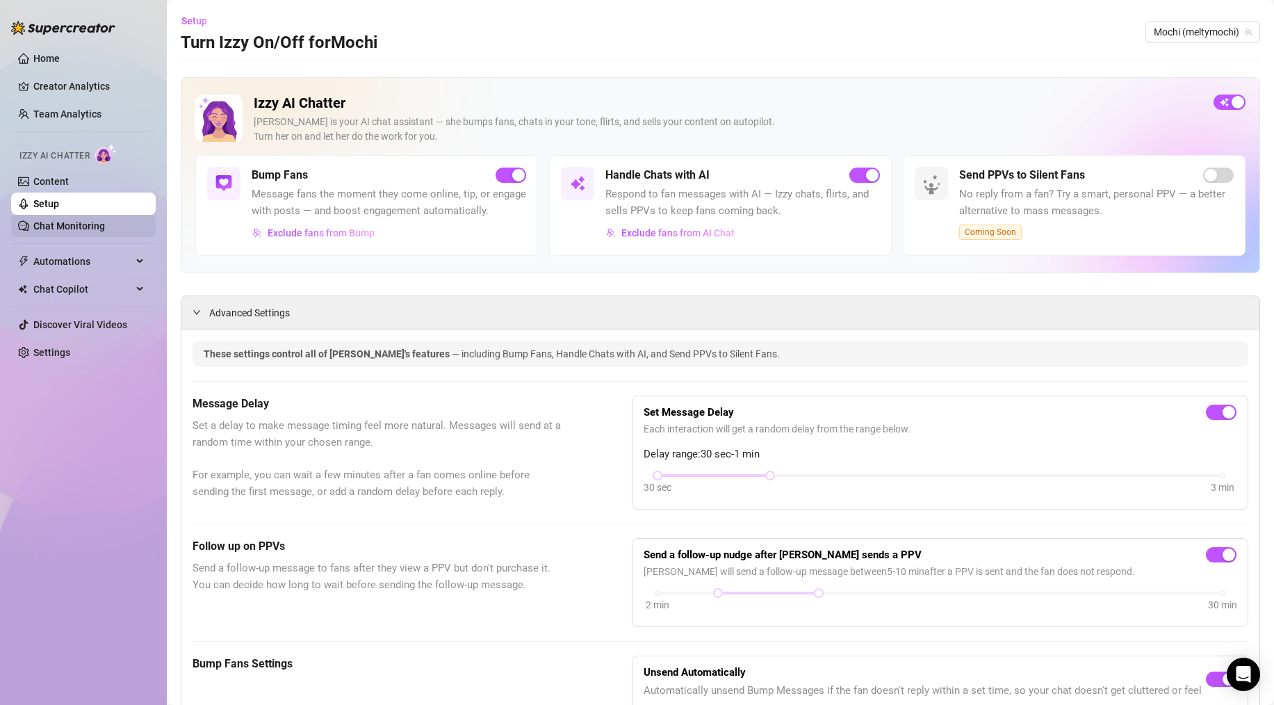
click at [64, 229] on link "Chat Monitoring" at bounding box center [69, 225] width 72 height 11
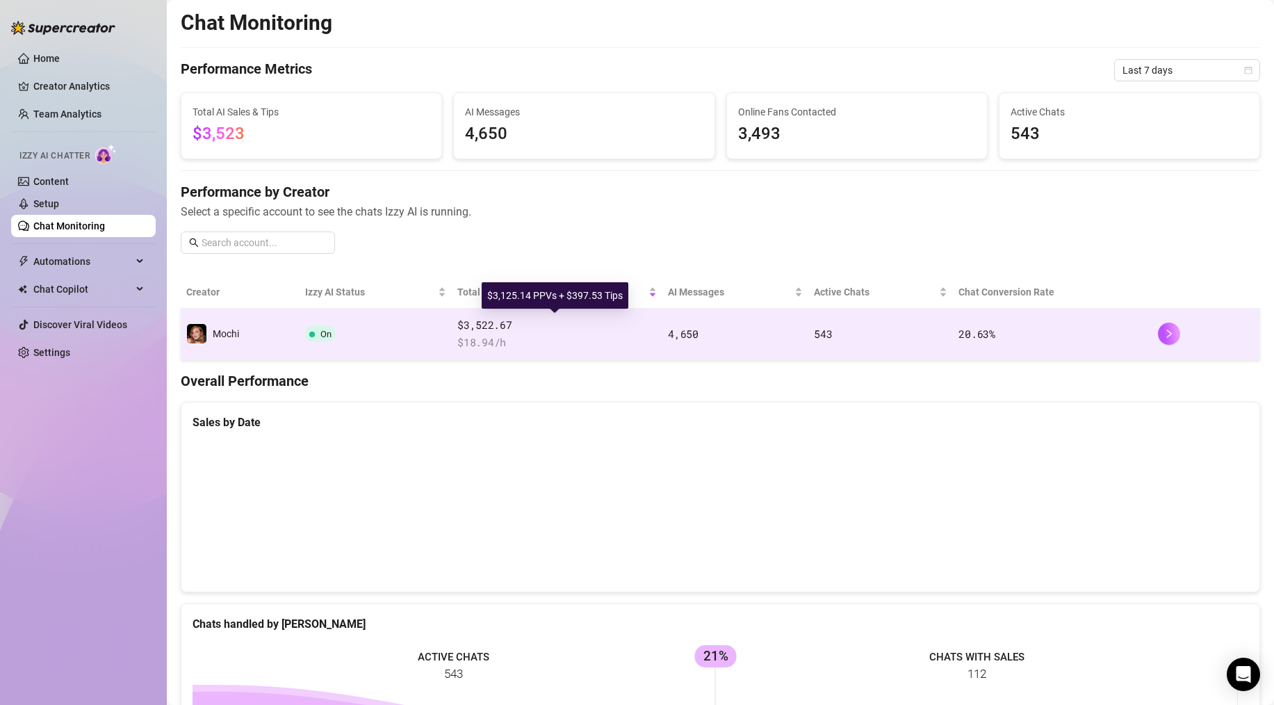
click at [578, 325] on span "$3,522.67" at bounding box center [557, 325] width 200 height 17
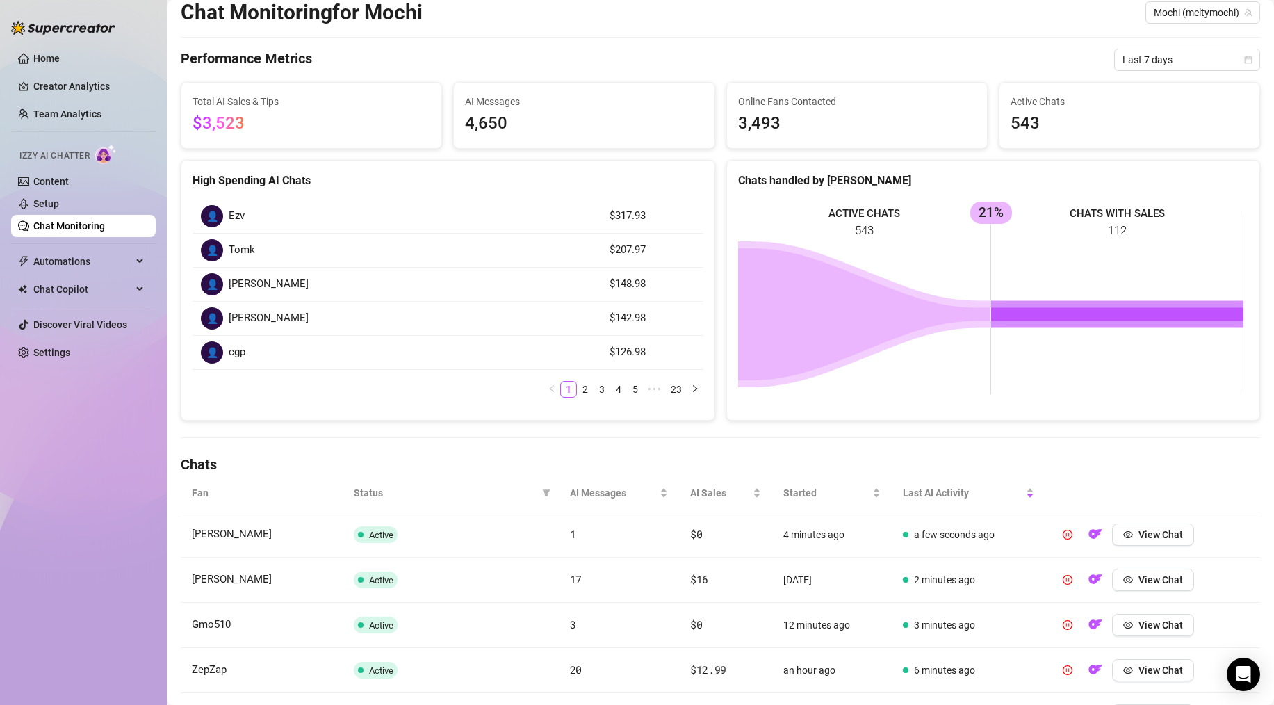
scroll to position [53, 0]
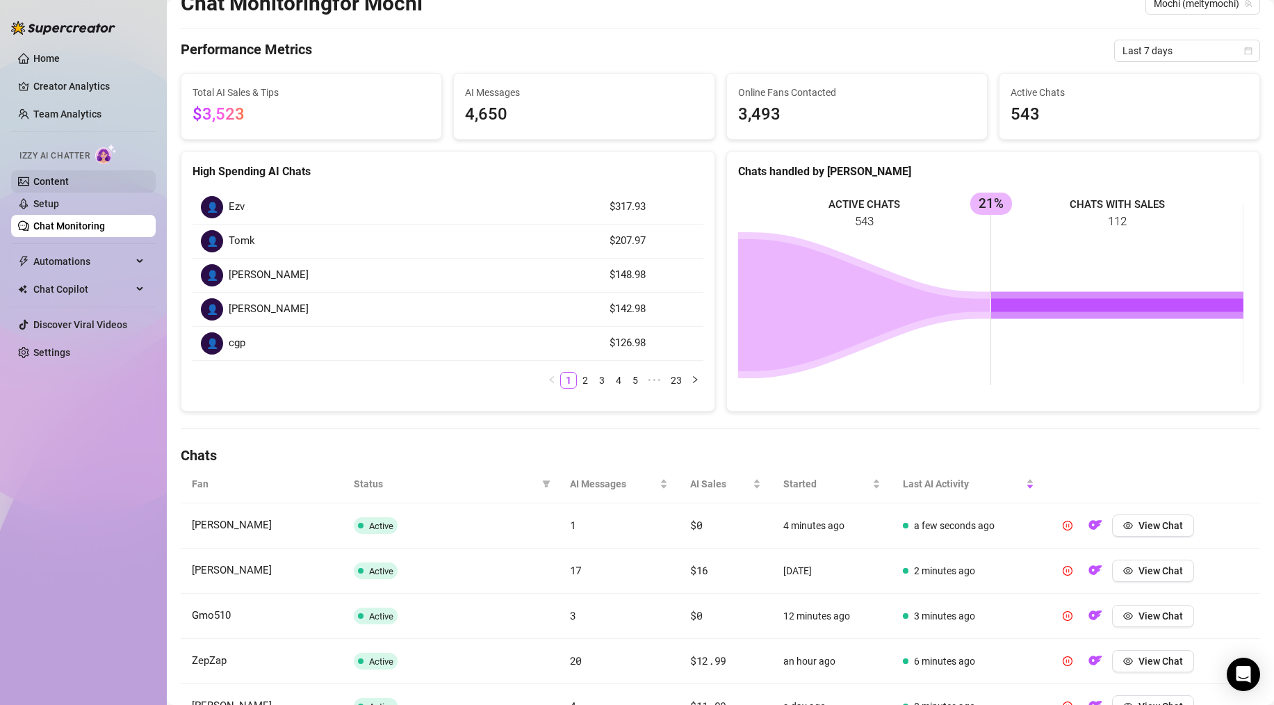
click at [50, 181] on link "Content" at bounding box center [50, 181] width 35 height 11
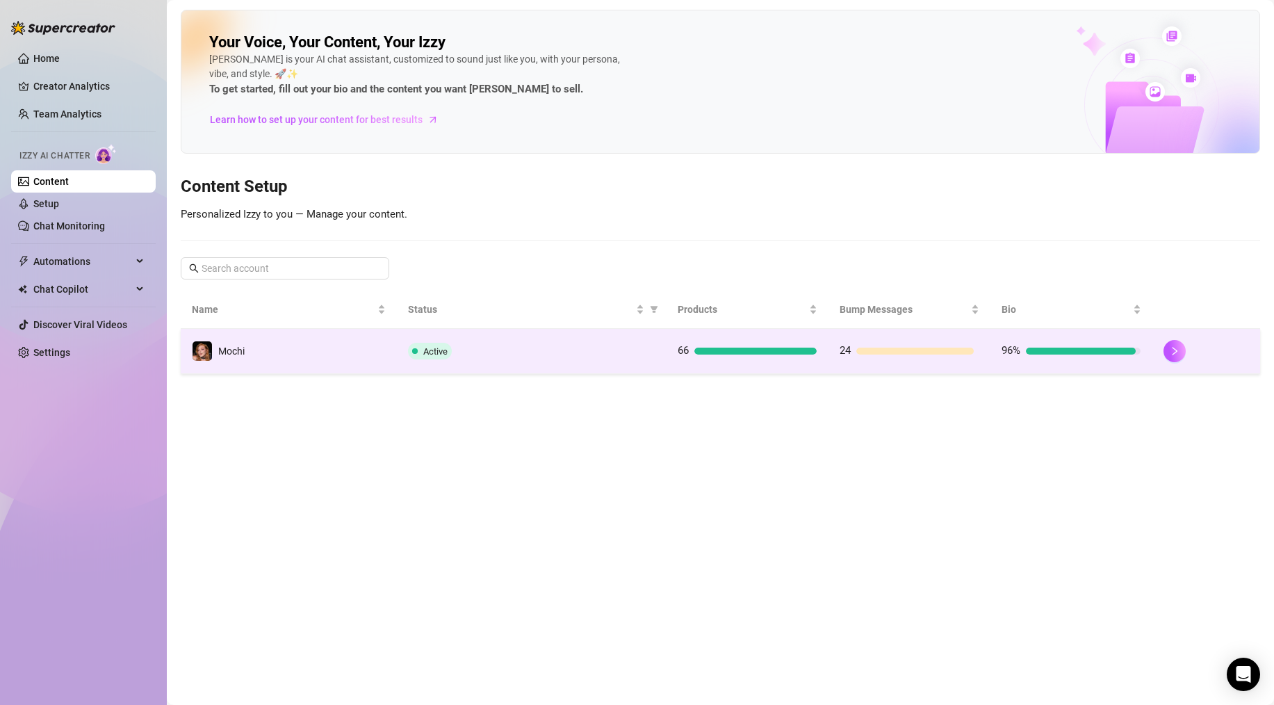
click at [535, 343] on div "Active" at bounding box center [532, 351] width 248 height 17
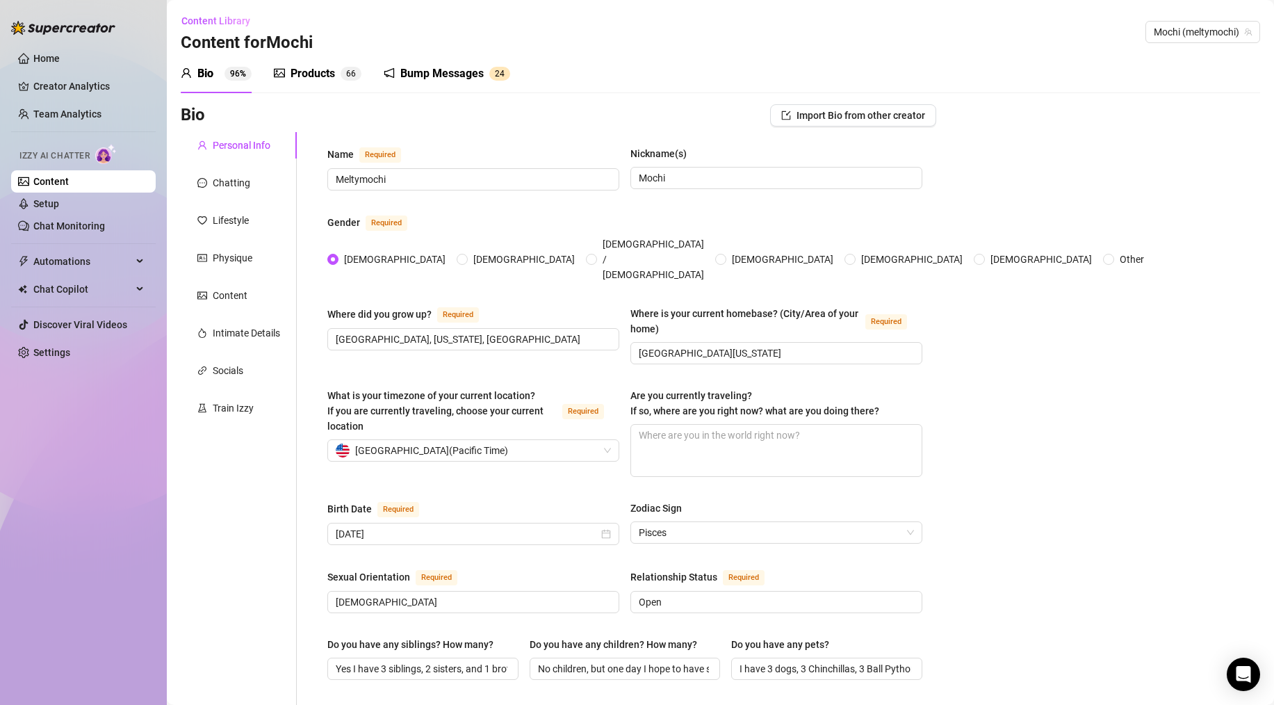
click at [308, 77] on div "Products" at bounding box center [313, 73] width 44 height 17
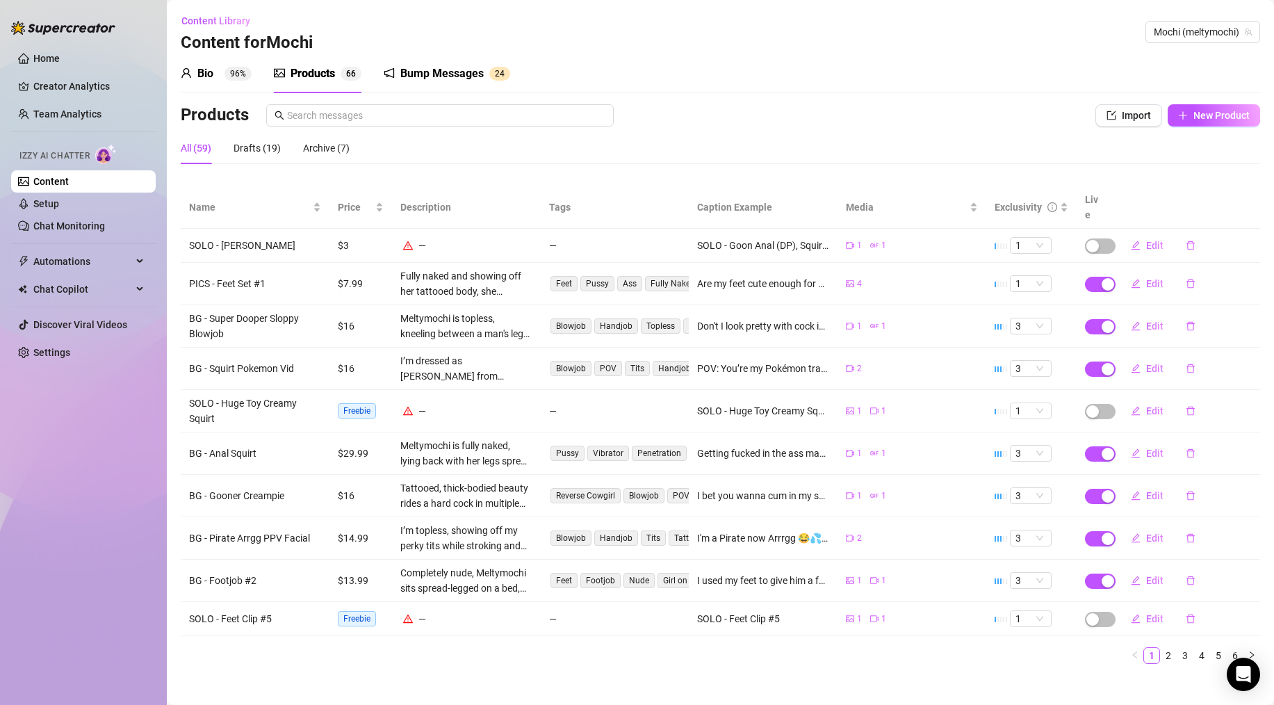
click at [428, 65] on div "Bump Messages" at bounding box center [441, 73] width 83 height 17
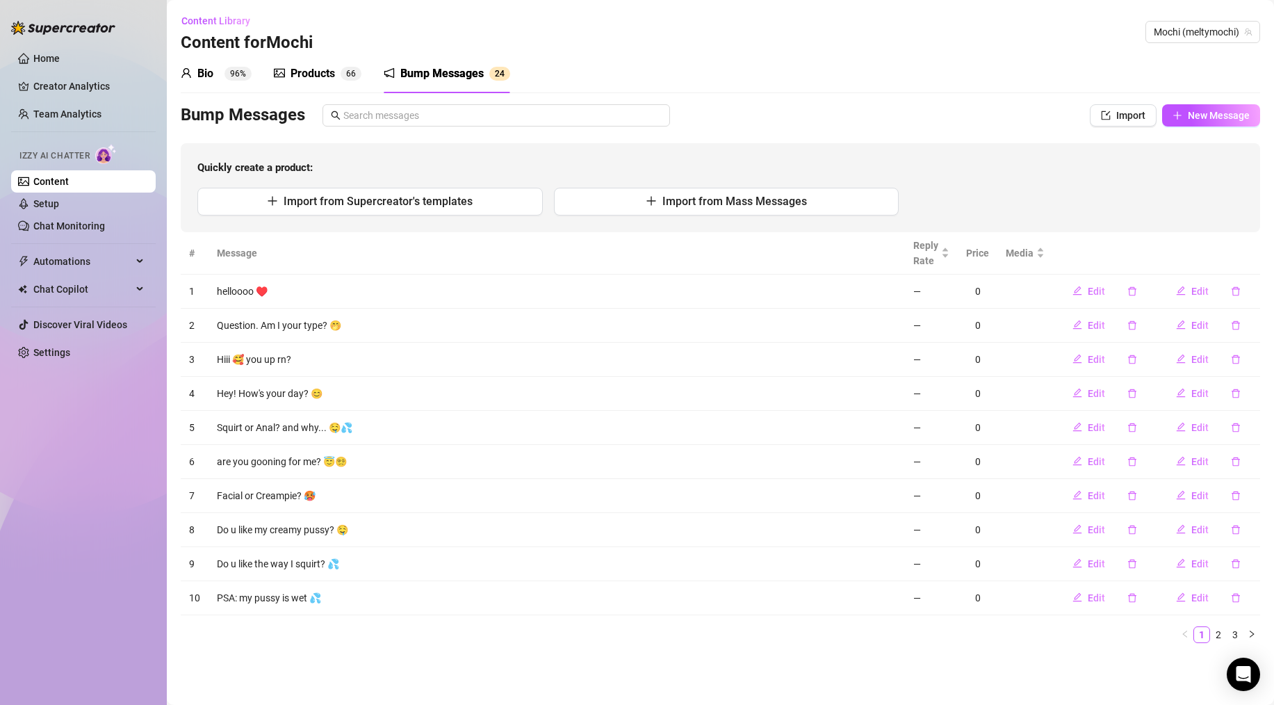
click at [765, 60] on div "Bio 96% Products 6 6 Bump Messages 2 4" at bounding box center [721, 73] width 1080 height 39
click at [50, 57] on link "Home" at bounding box center [46, 58] width 26 height 11
